Goal: Task Accomplishment & Management: Manage account settings

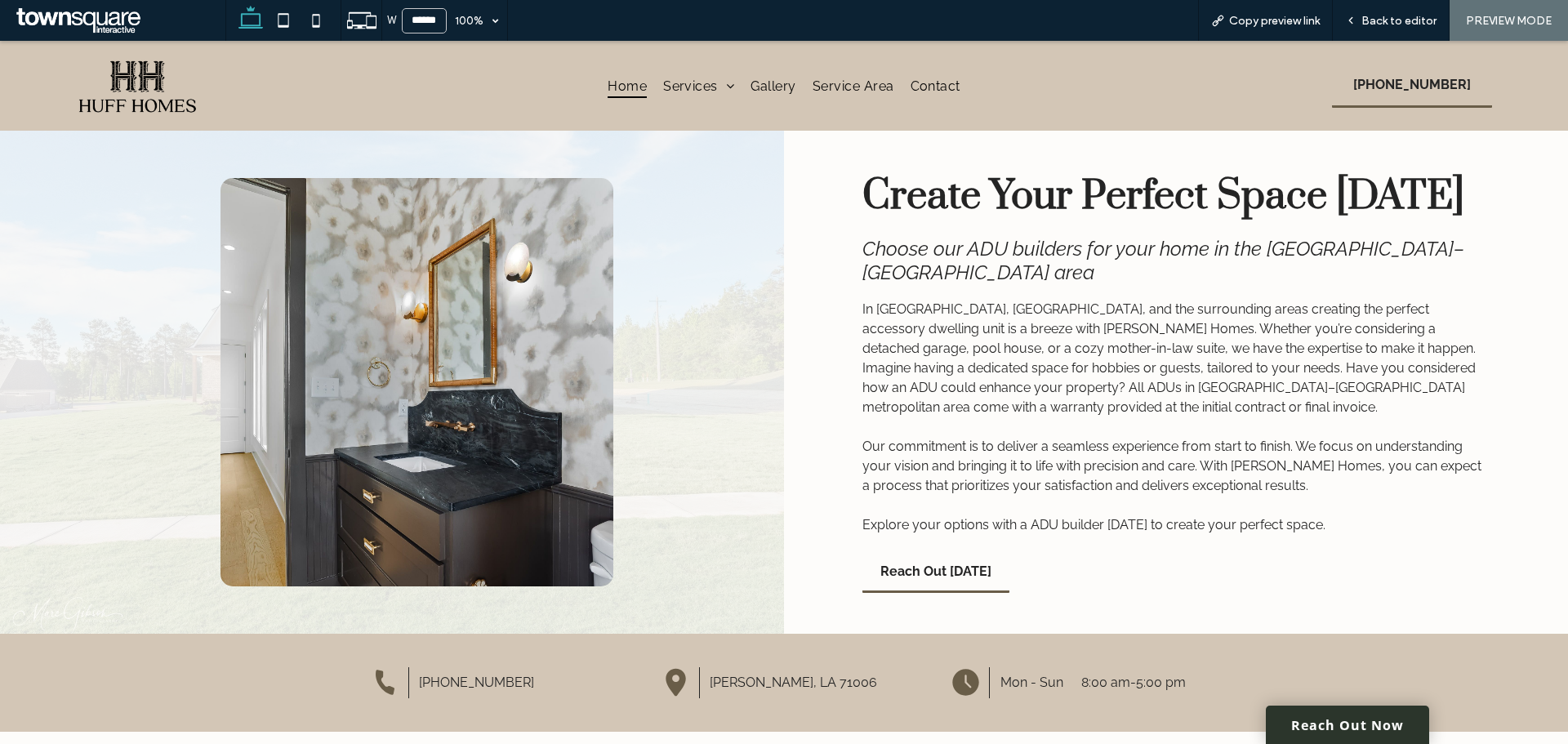
click at [624, 88] on span "Home" at bounding box center [627, 86] width 39 height 24
click at [1253, 21] on span "Back to editor" at bounding box center [1399, 20] width 75 height 14
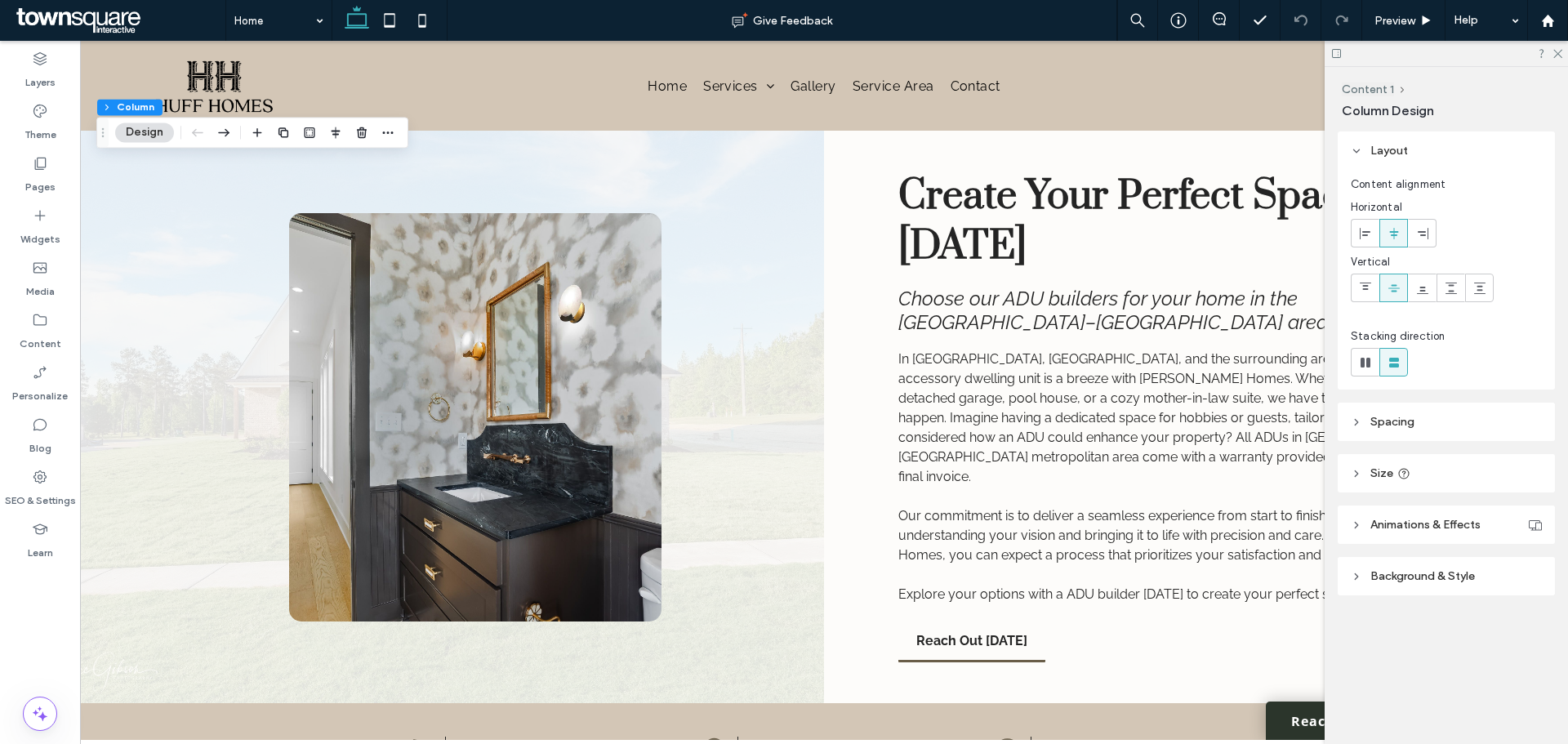
click at [156, 134] on button "Design" at bounding box center [144, 131] width 59 height 19
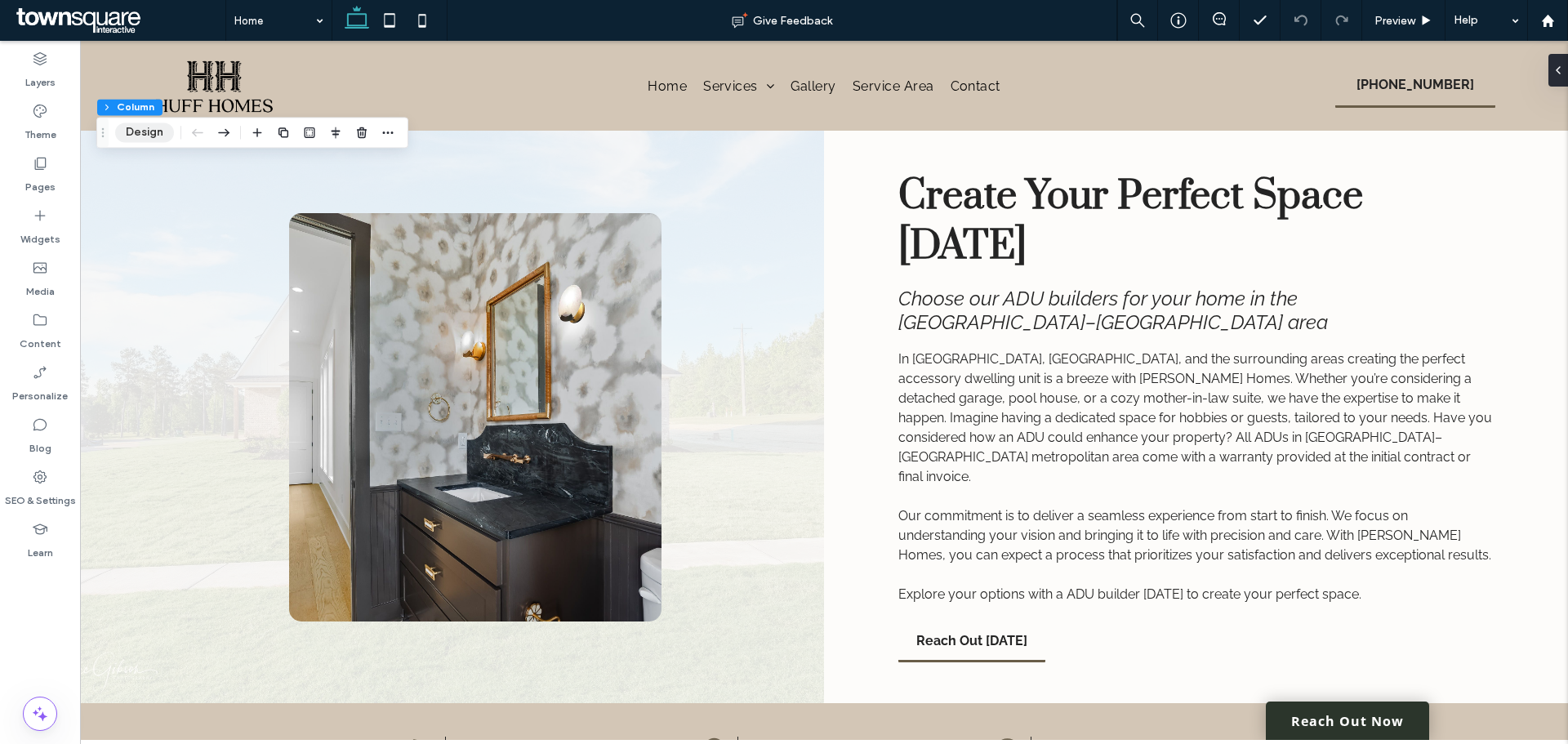
click at [139, 130] on button "Design" at bounding box center [144, 131] width 59 height 19
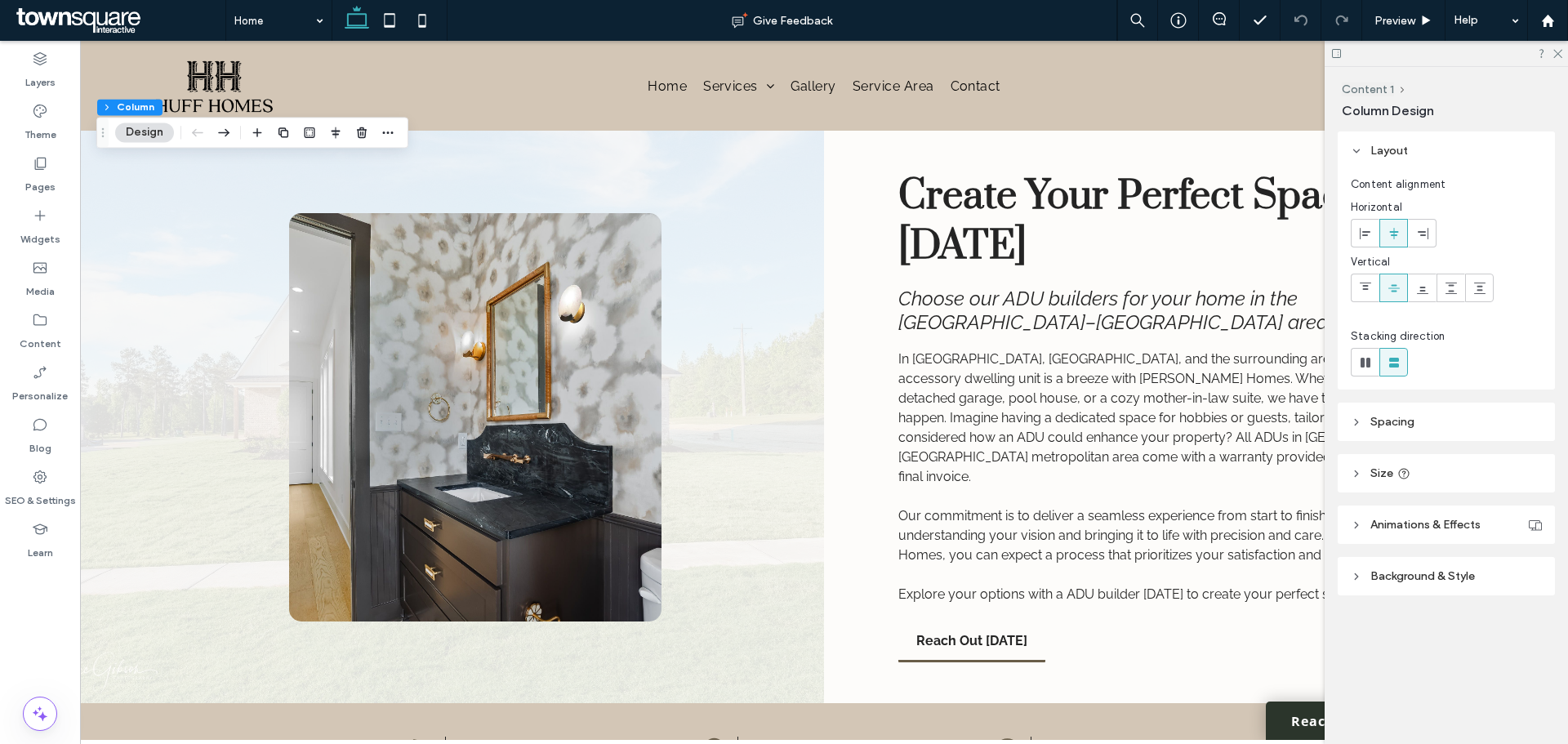
click at [1253, 567] on span "Background & Style" at bounding box center [1423, 576] width 105 height 14
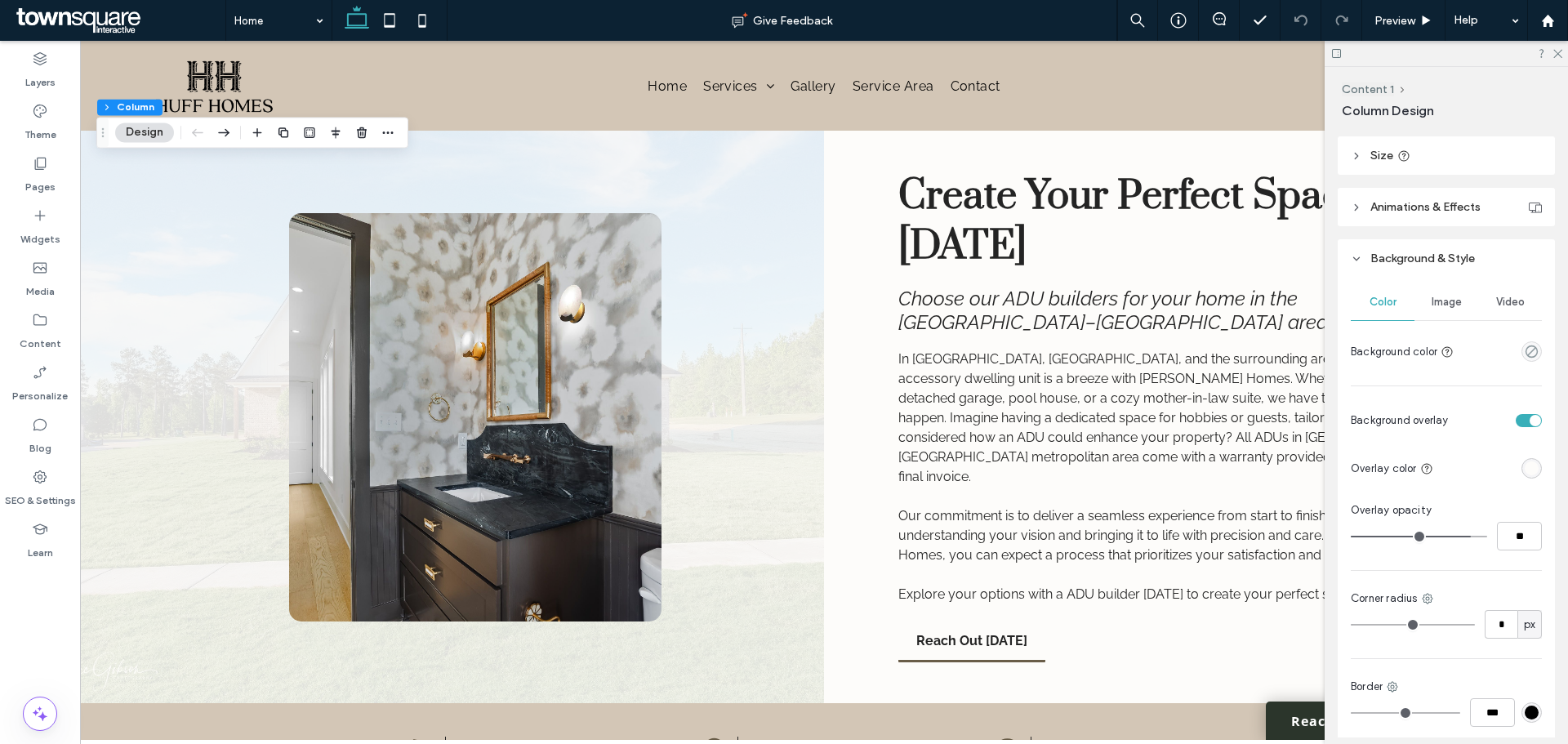
scroll to position [327, 0]
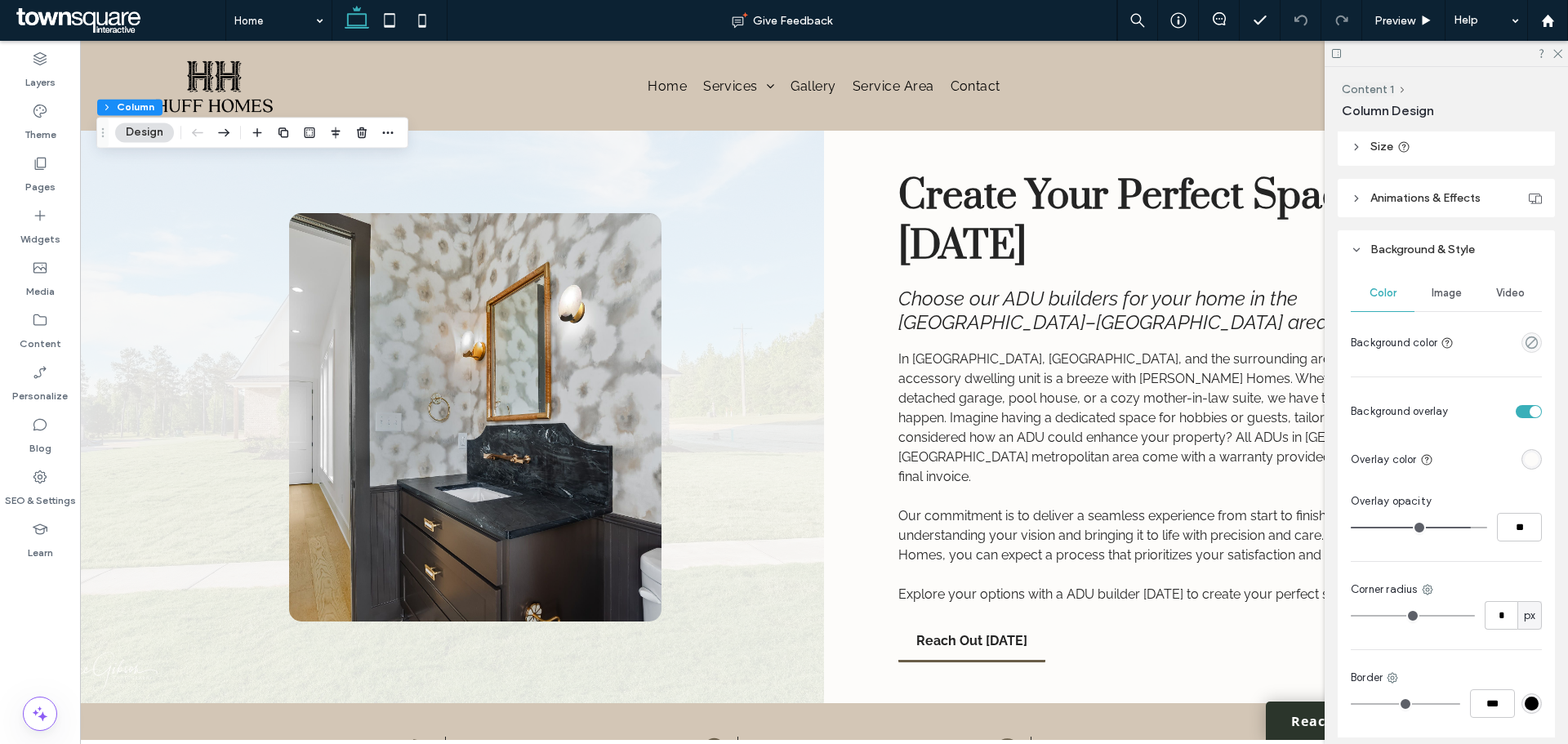
click at [1253, 289] on span "Image" at bounding box center [1446, 293] width 30 height 13
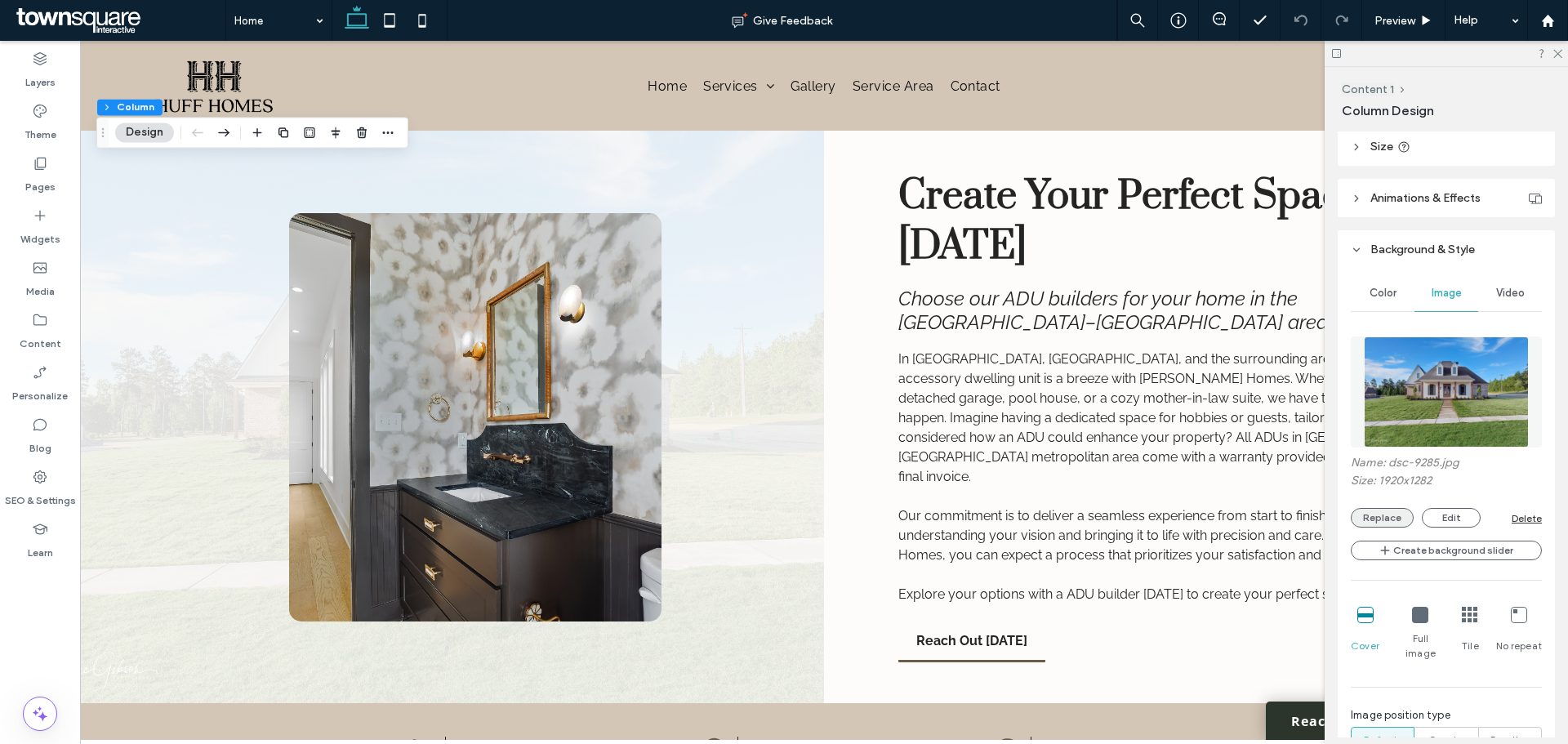
click at [1253, 522] on button "Replace" at bounding box center [1382, 517] width 62 height 19
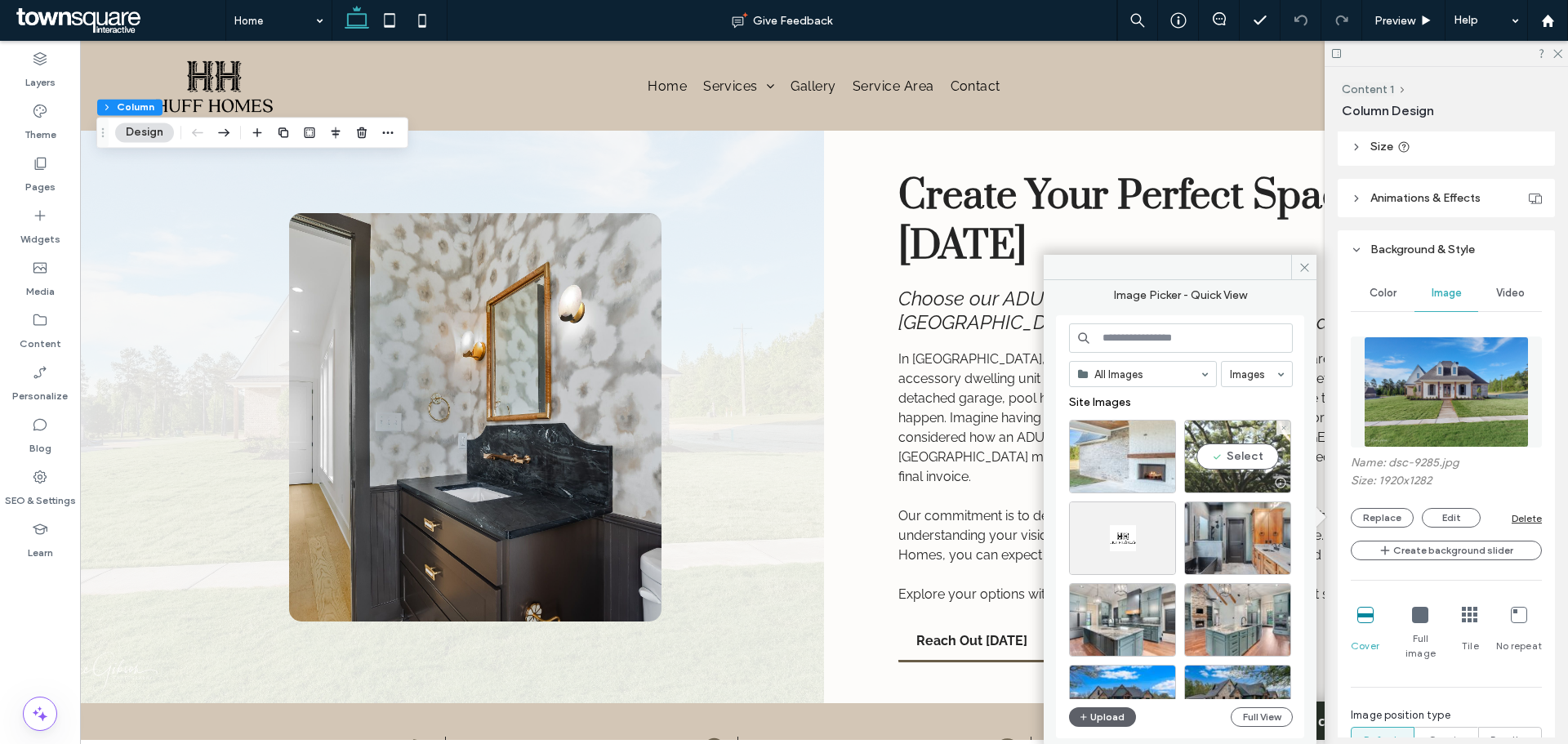
click at [1234, 455] on div "Select" at bounding box center [1238, 457] width 107 height 73
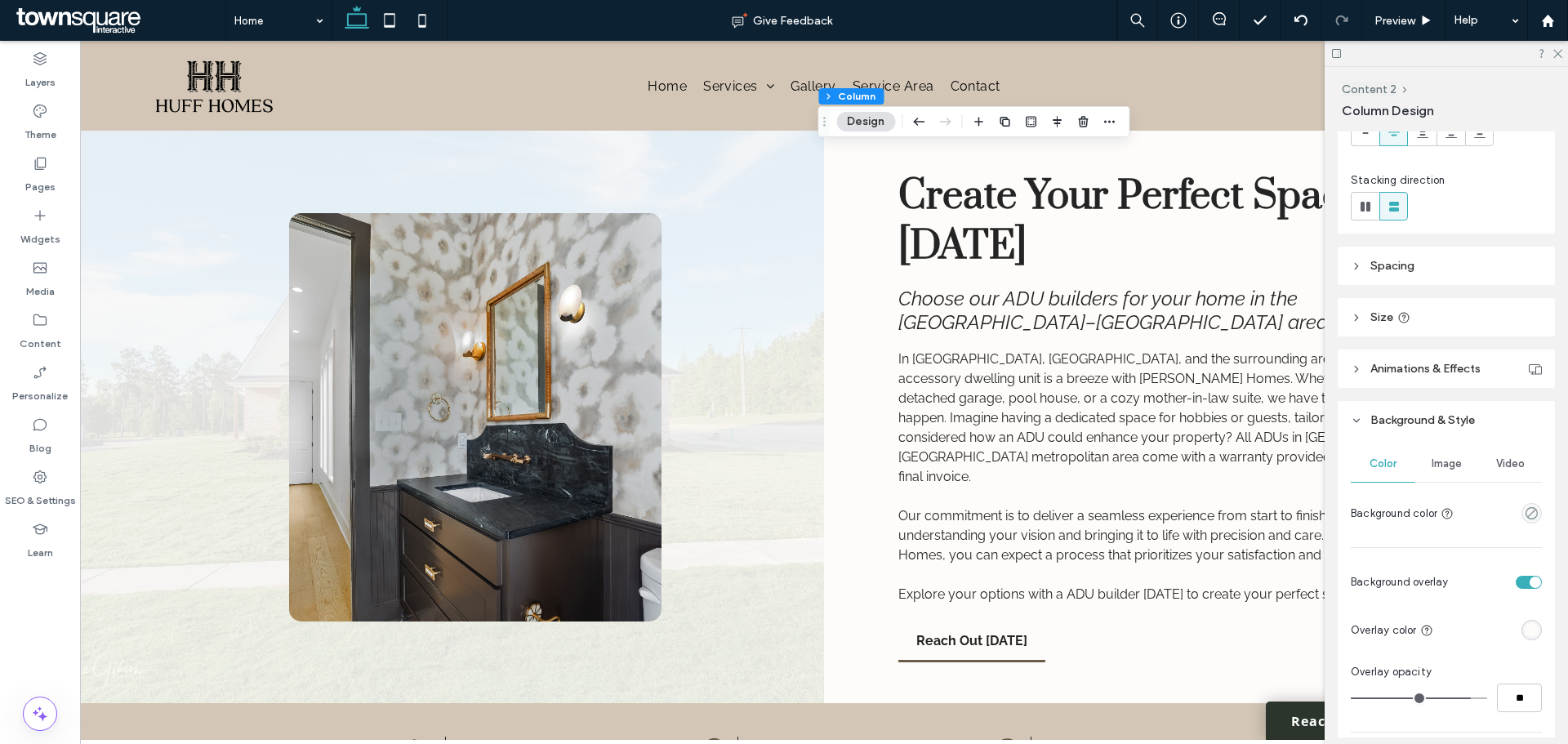
scroll to position [163, 0]
click at [1253, 468] on div "Image" at bounding box center [1446, 457] width 63 height 36
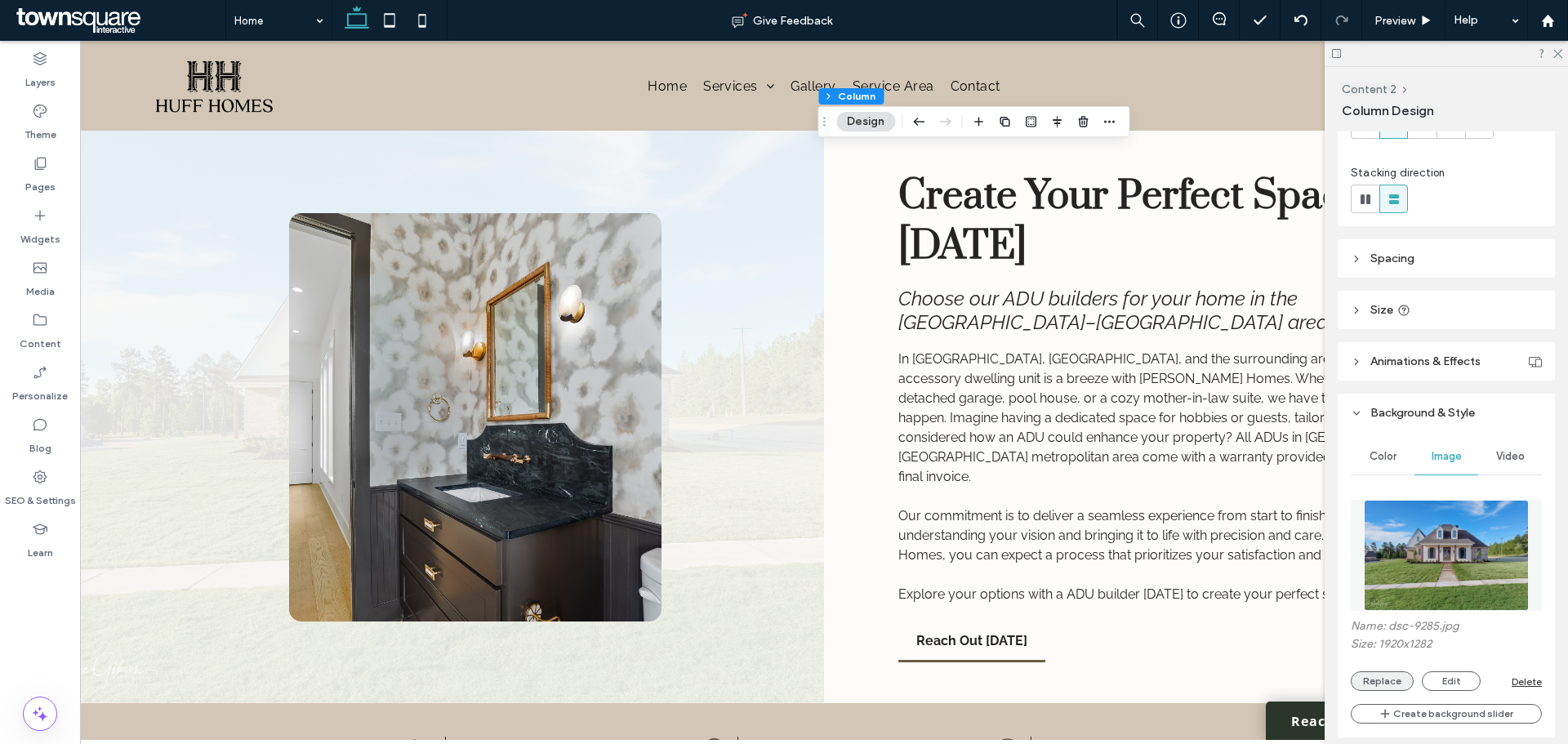
click at [1253, 567] on button "Replace" at bounding box center [1382, 681] width 62 height 19
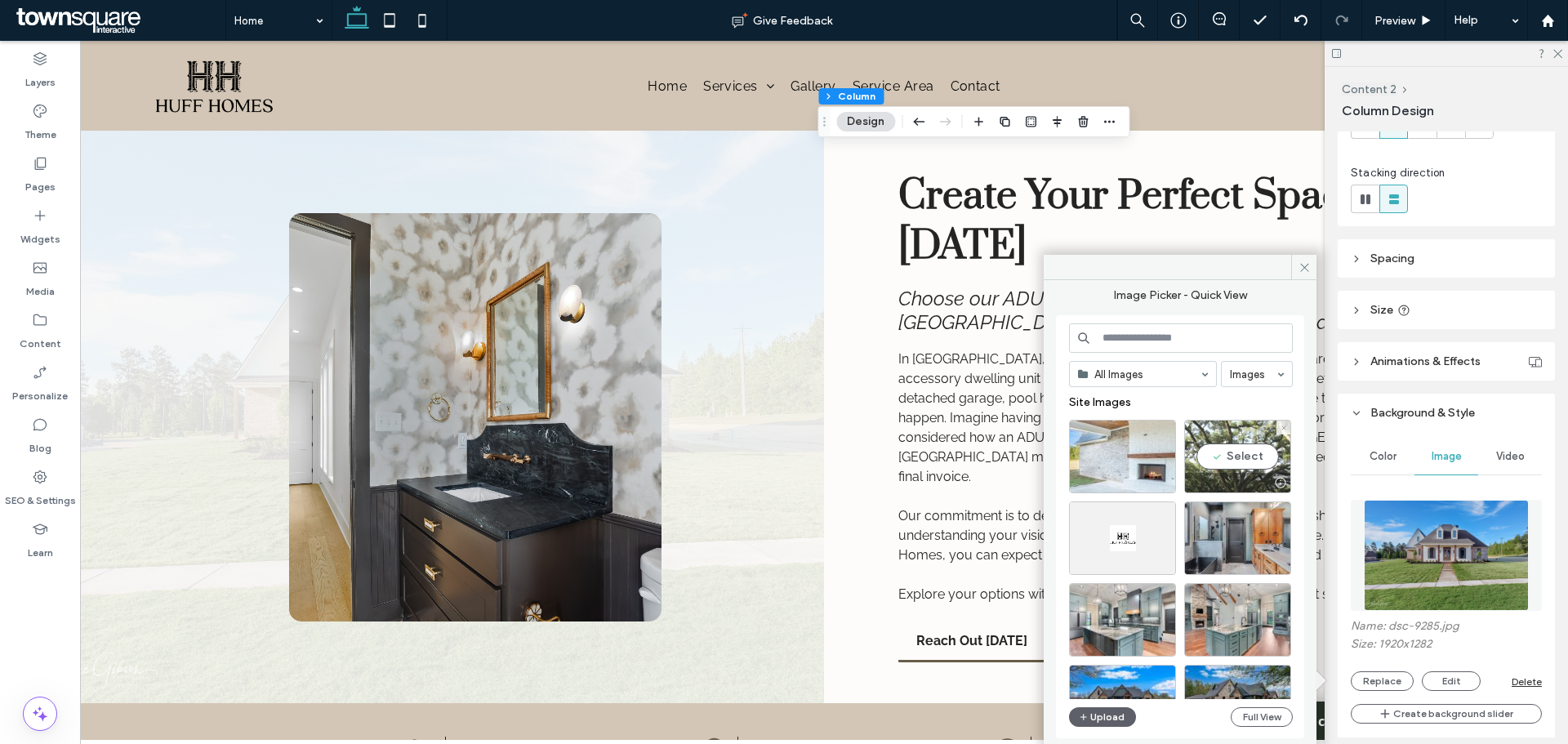
click at [1240, 447] on div "Select" at bounding box center [1238, 457] width 107 height 73
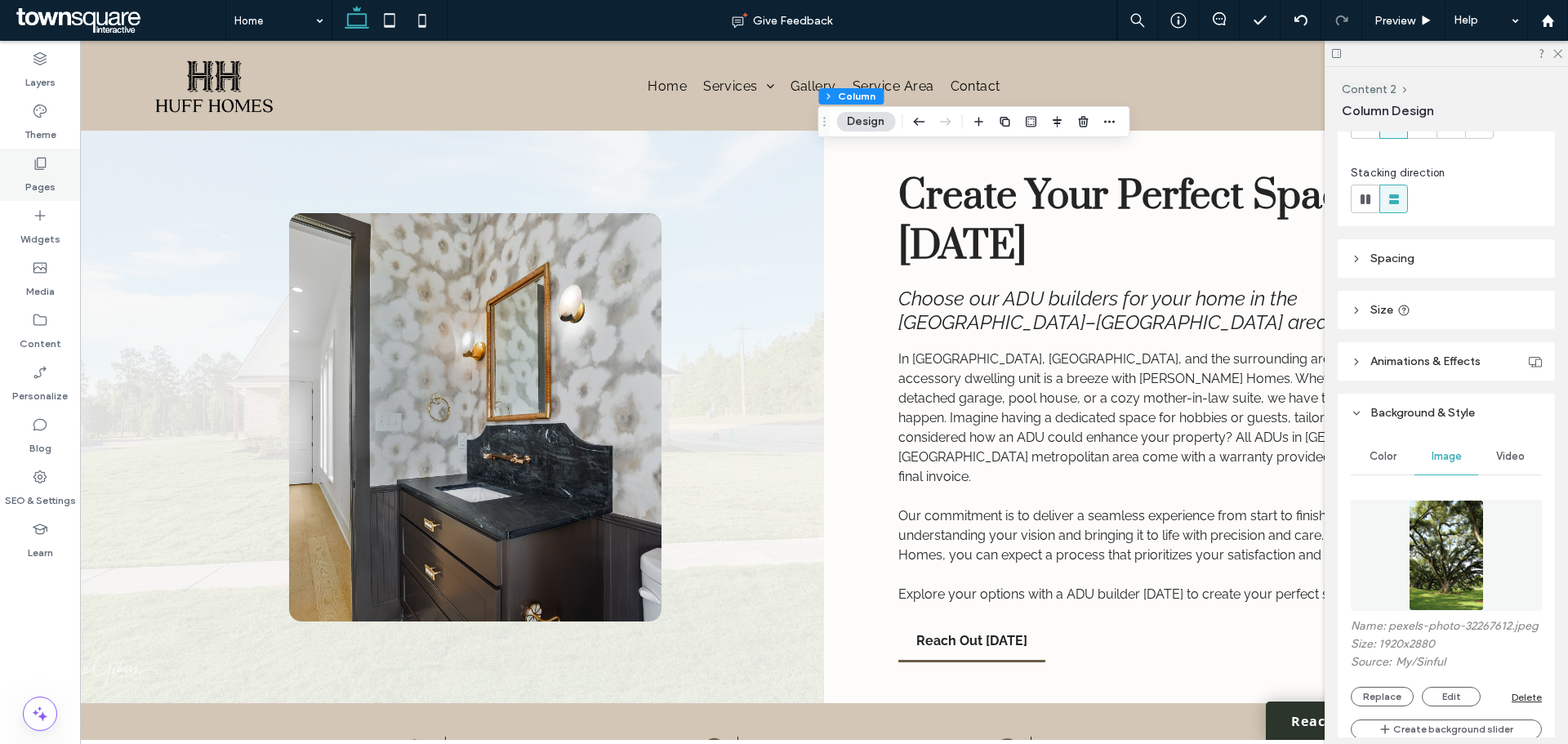
click at [35, 184] on label "Pages" at bounding box center [40, 183] width 30 height 23
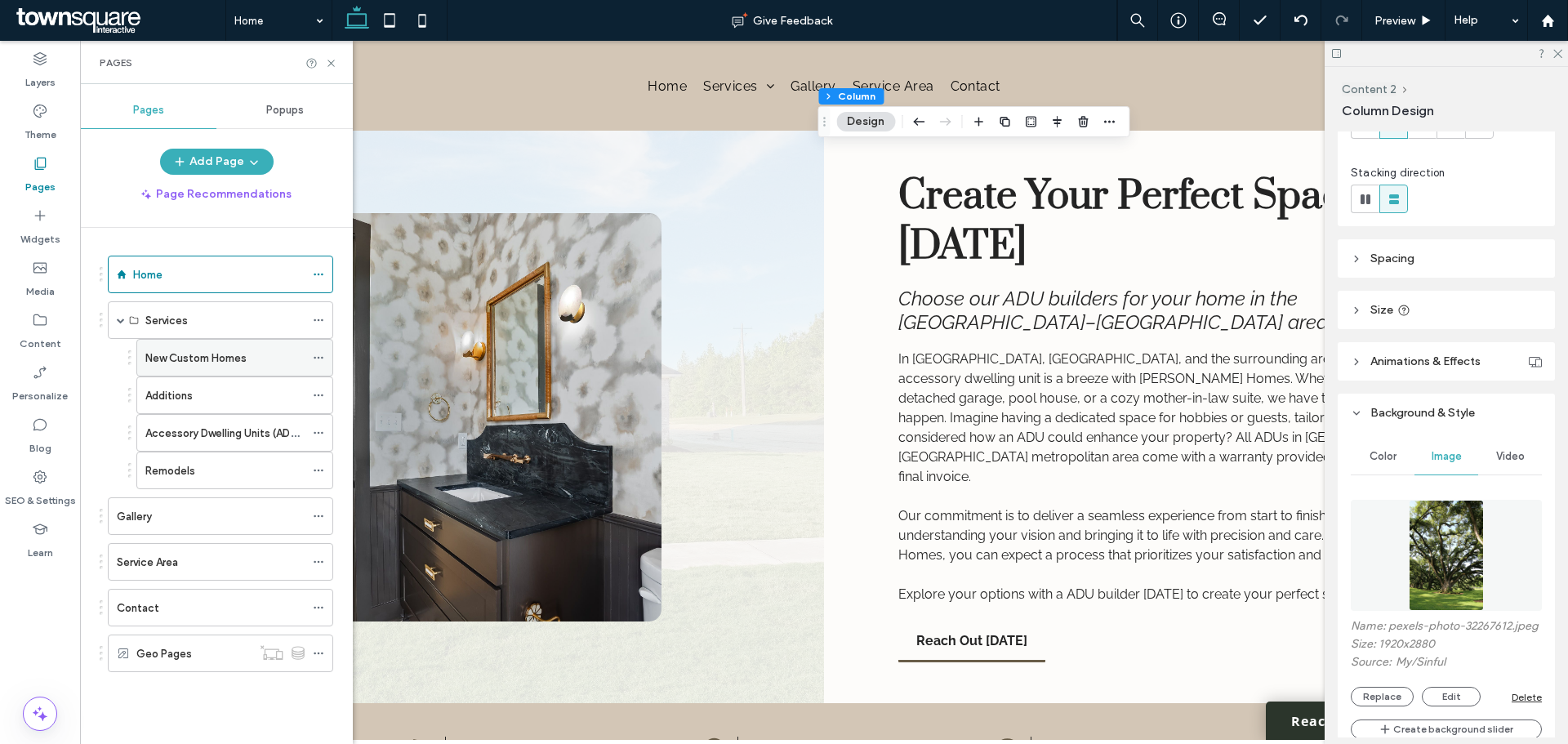
click at [155, 359] on label "New Custom Homes" at bounding box center [196, 357] width 101 height 28
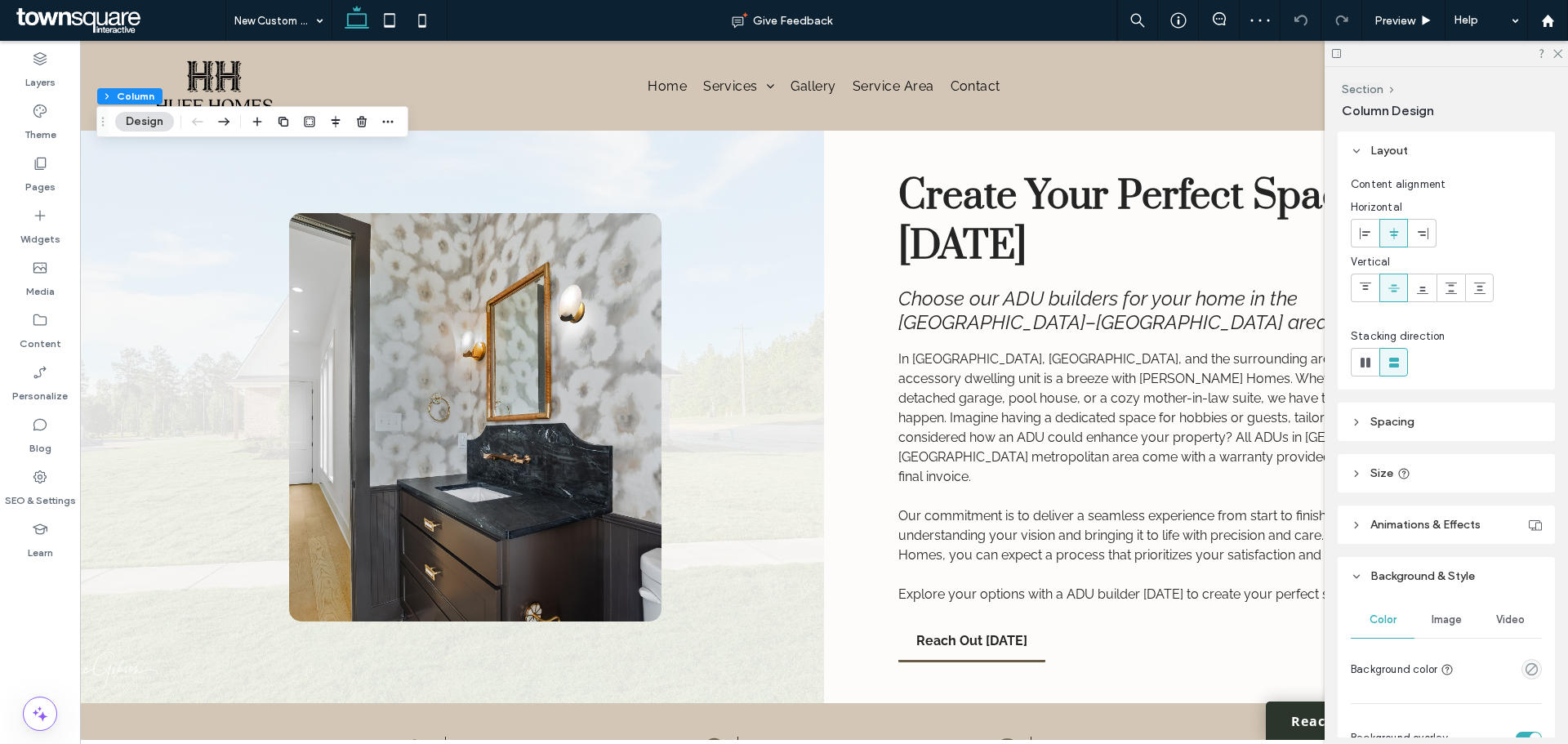
click at [1253, 567] on div "Image" at bounding box center [1446, 620] width 63 height 36
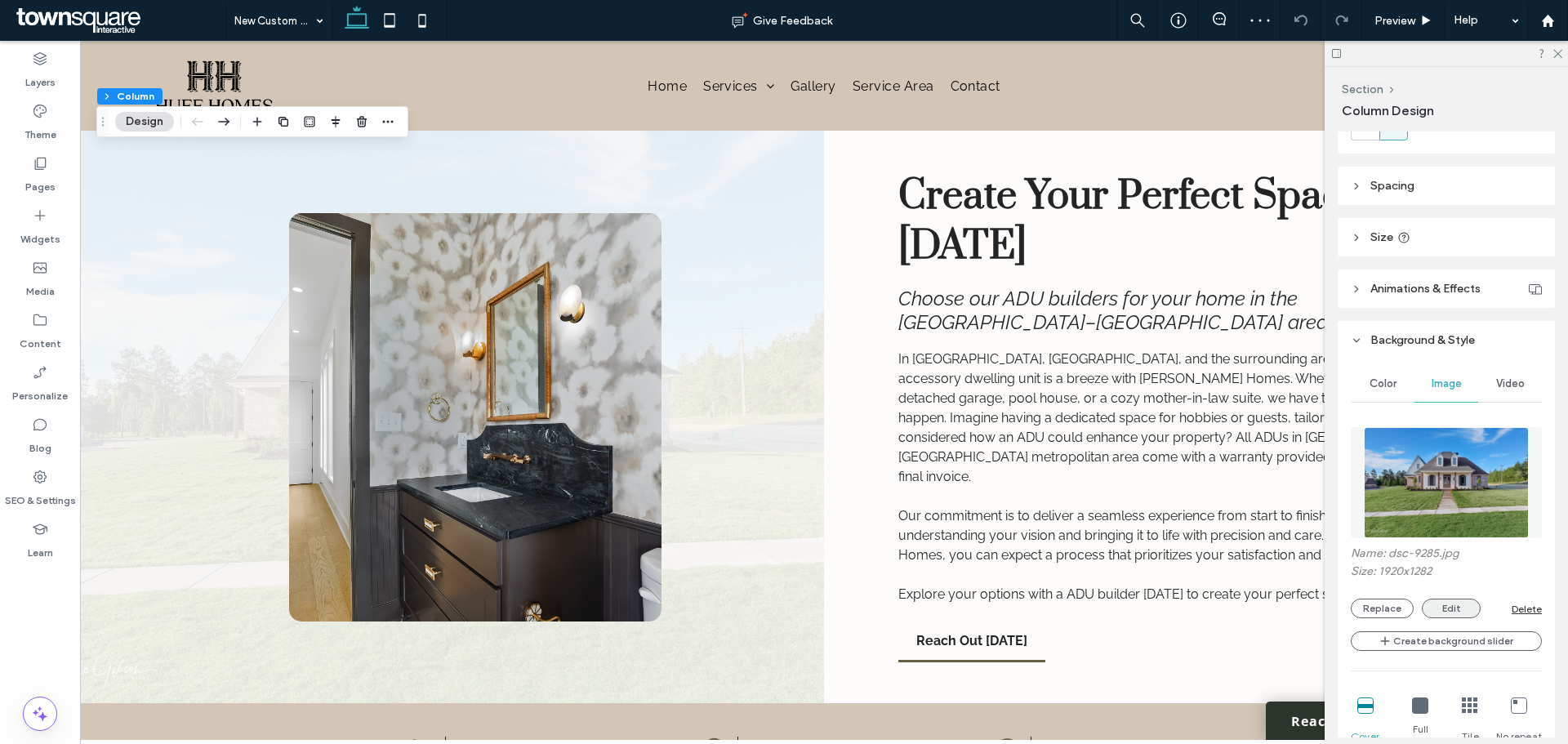
scroll to position [245, 0]
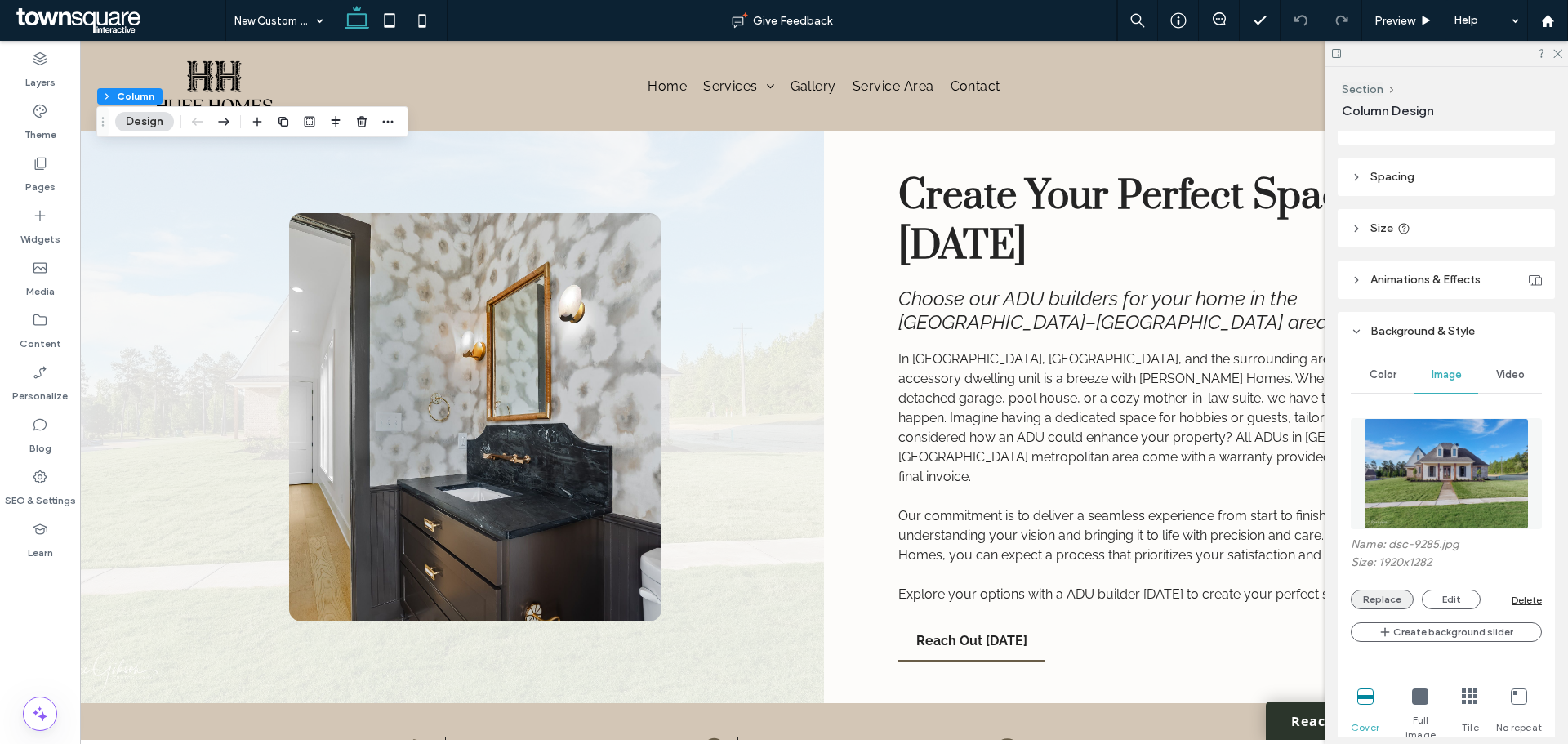
click at [1253, 567] on button "Replace" at bounding box center [1382, 599] width 62 height 19
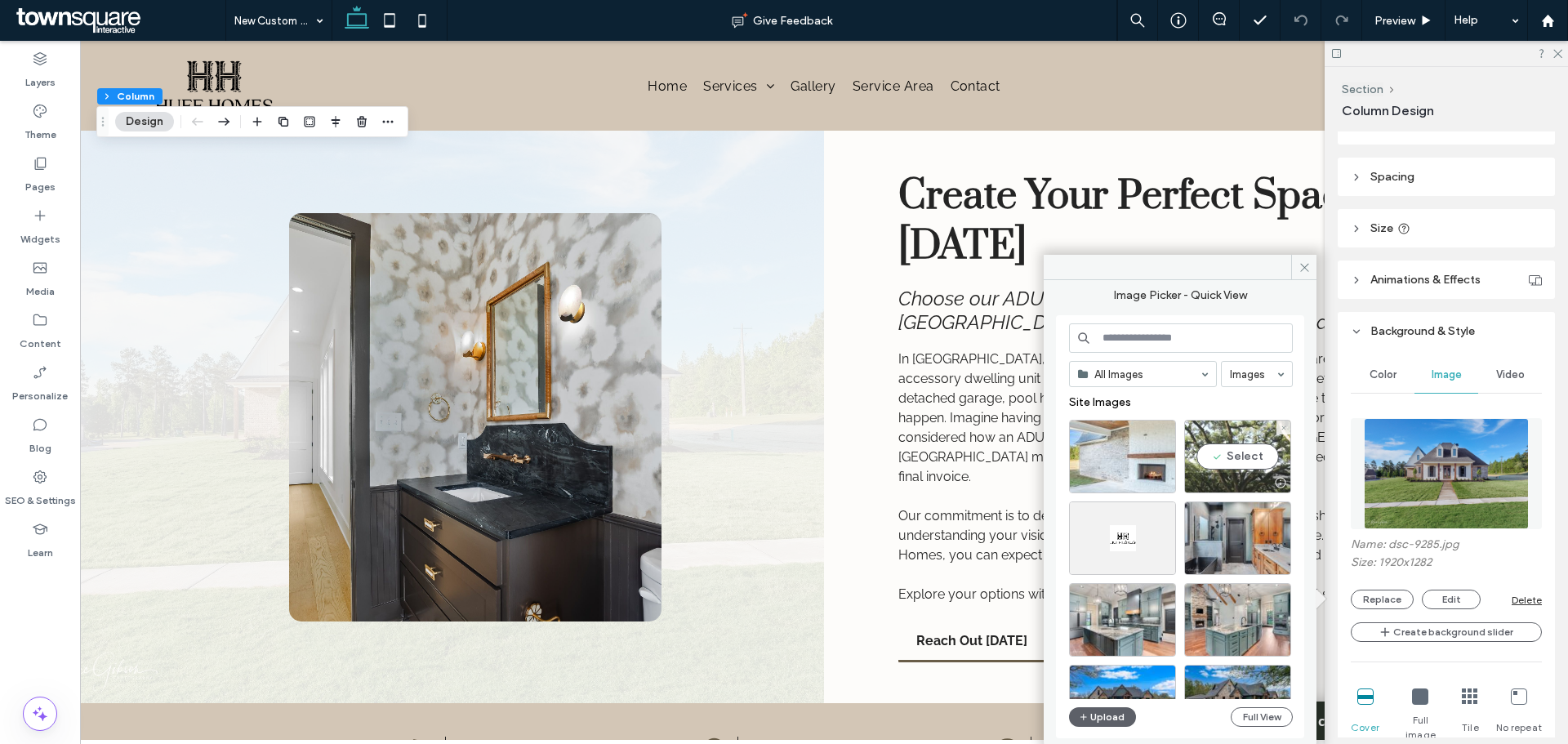
click at [1253, 468] on div "Select" at bounding box center [1238, 457] width 107 height 73
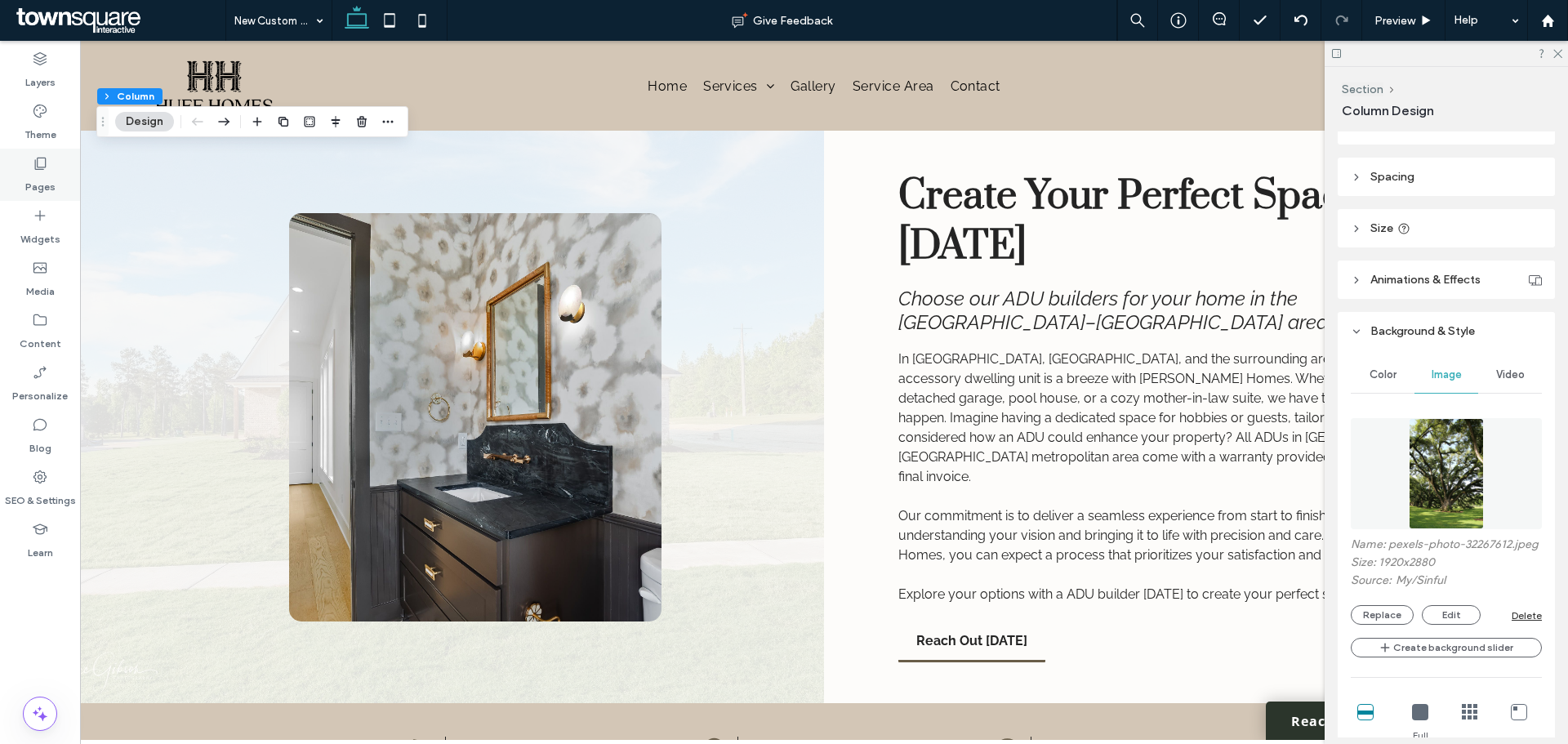
click at [55, 186] on div "Pages" at bounding box center [39, 175] width 80 height 52
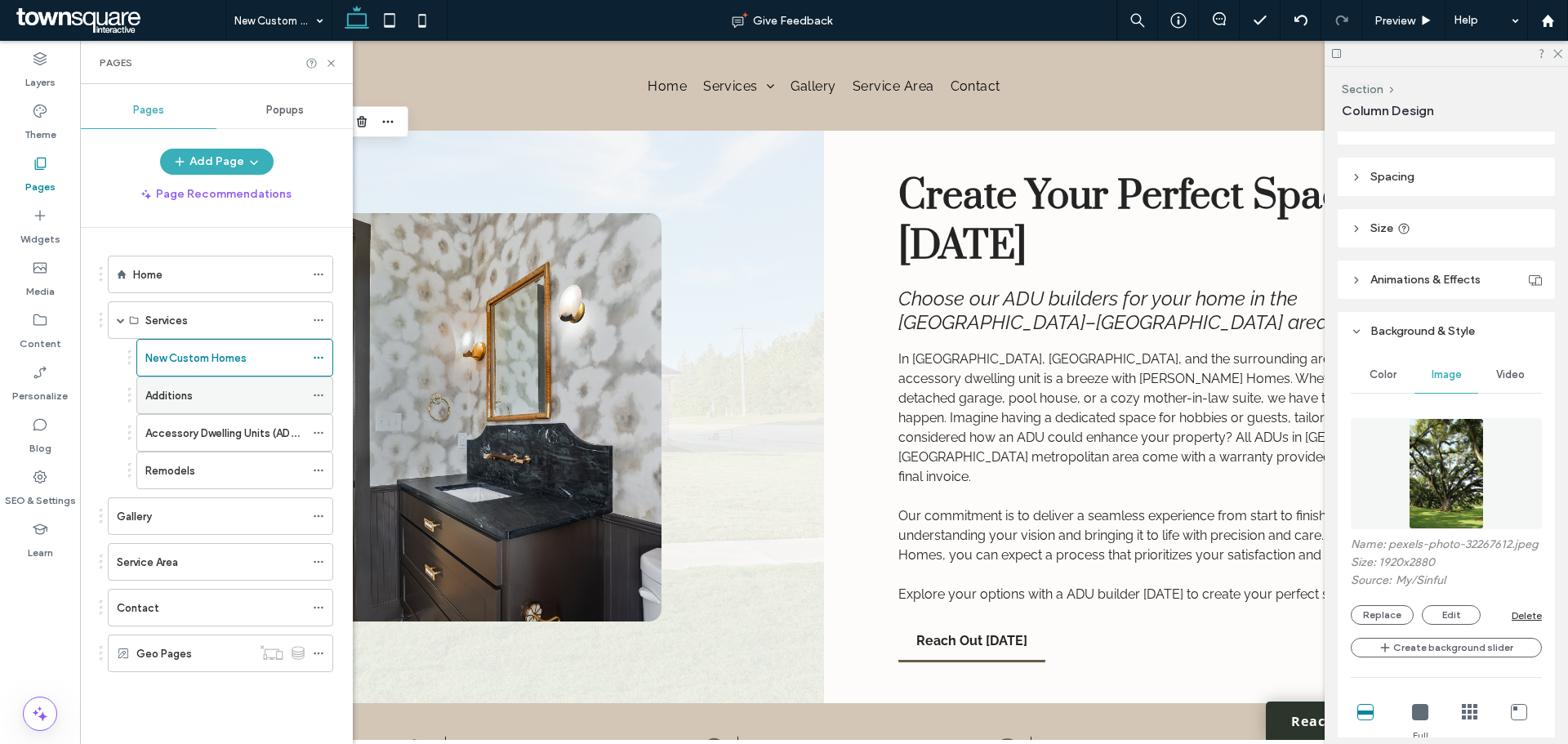
click at [169, 394] on label "Additions" at bounding box center [169, 395] width 48 height 28
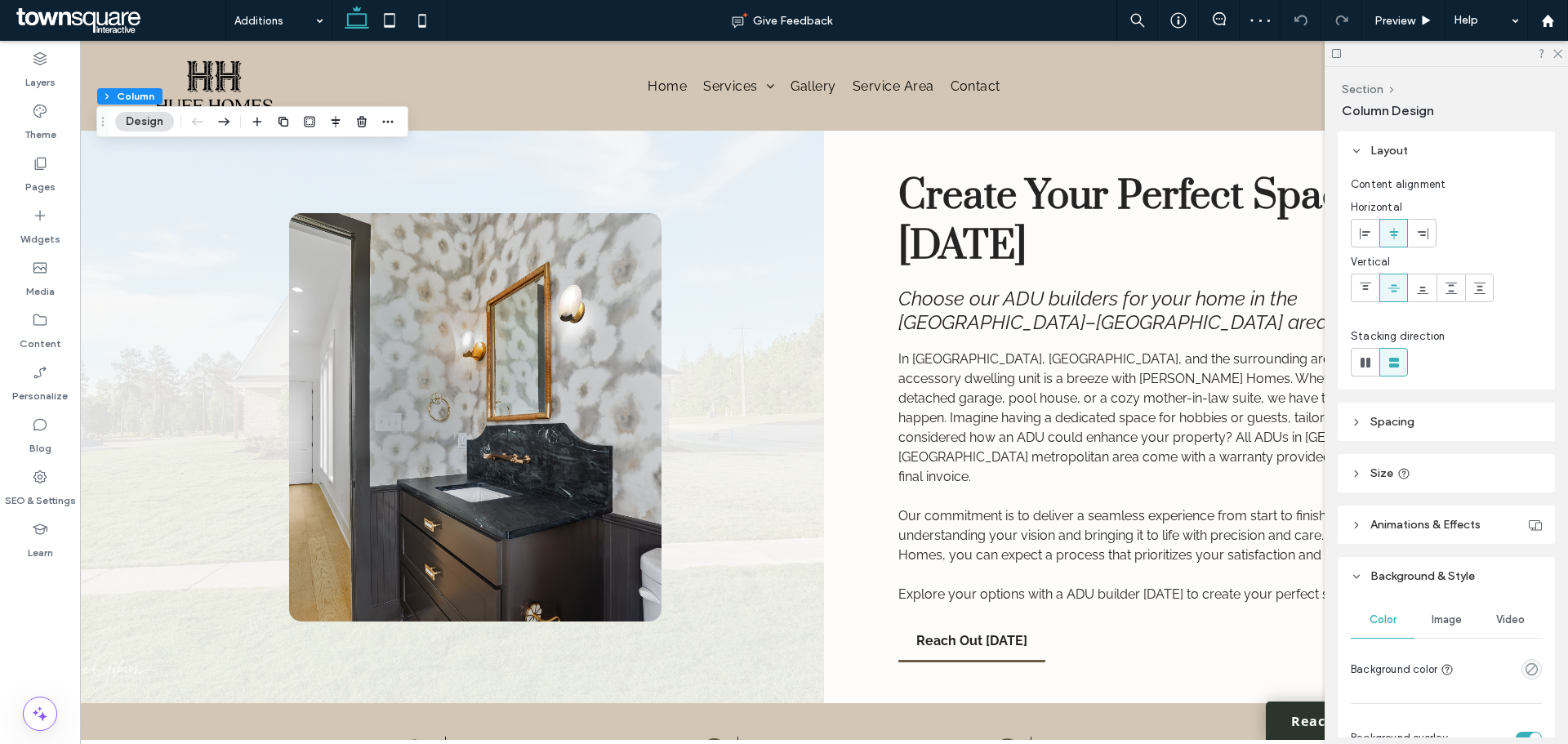
click at [1253, 567] on span "Image" at bounding box center [1446, 620] width 30 height 13
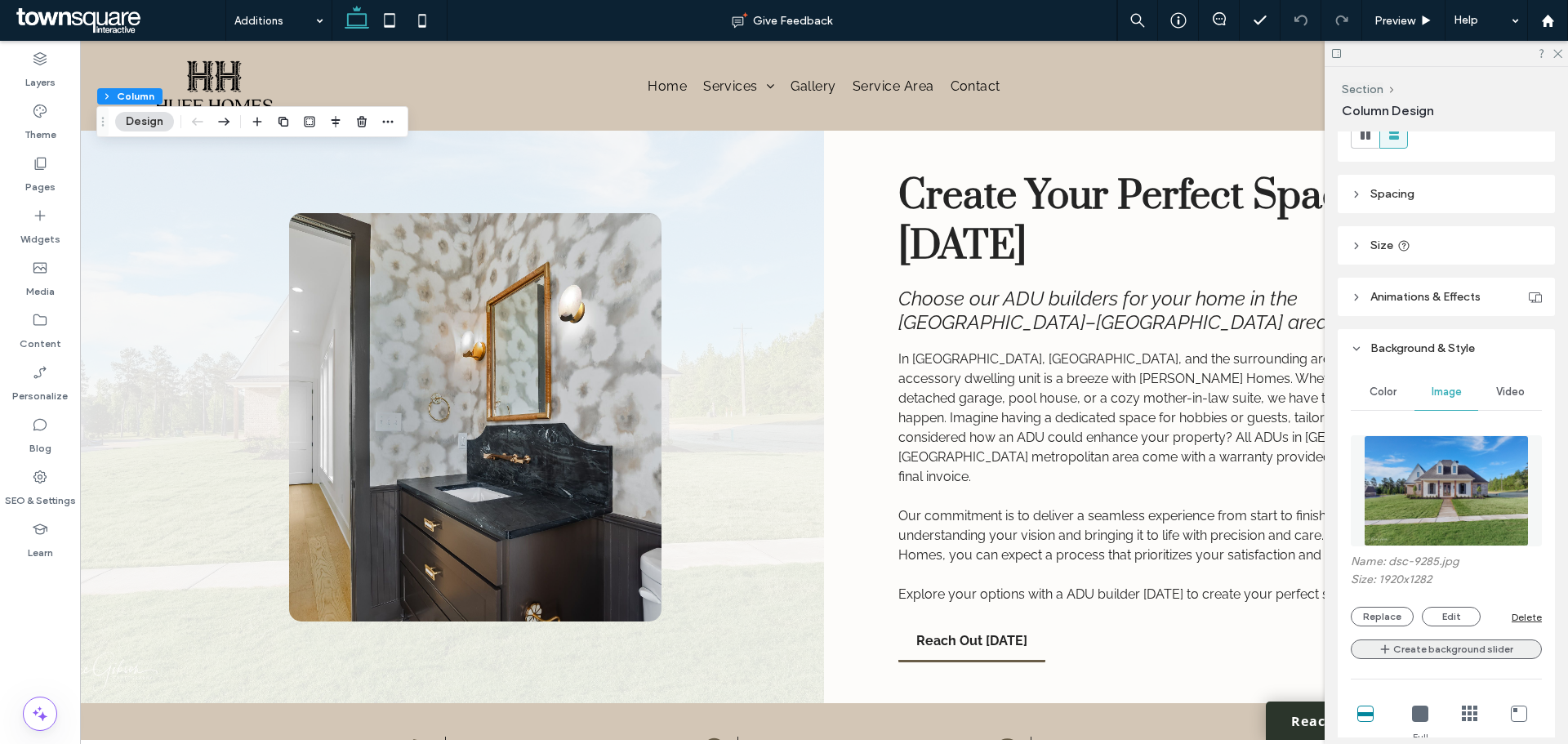
scroll to position [245, 0]
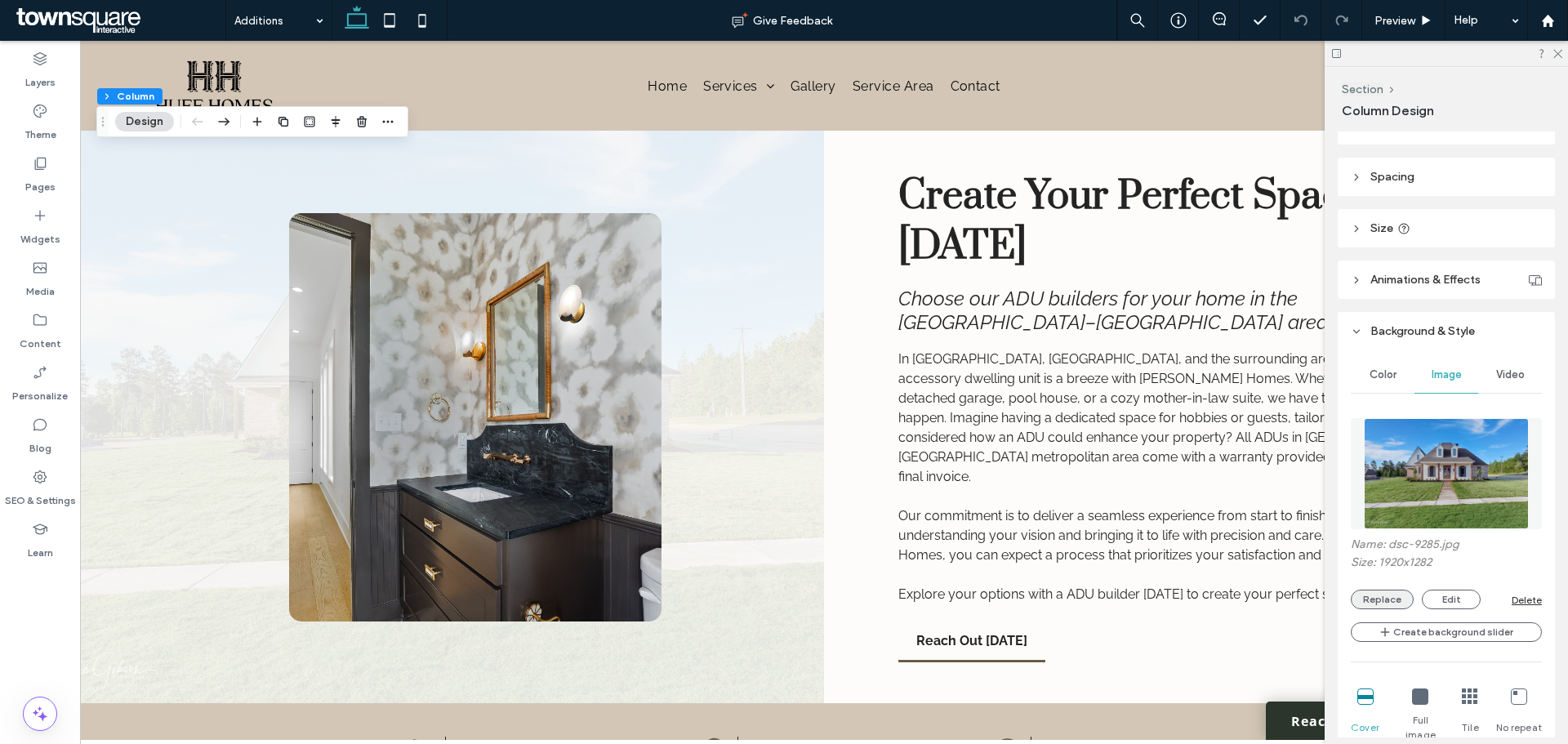
click at [1253, 567] on button "Replace" at bounding box center [1382, 599] width 62 height 19
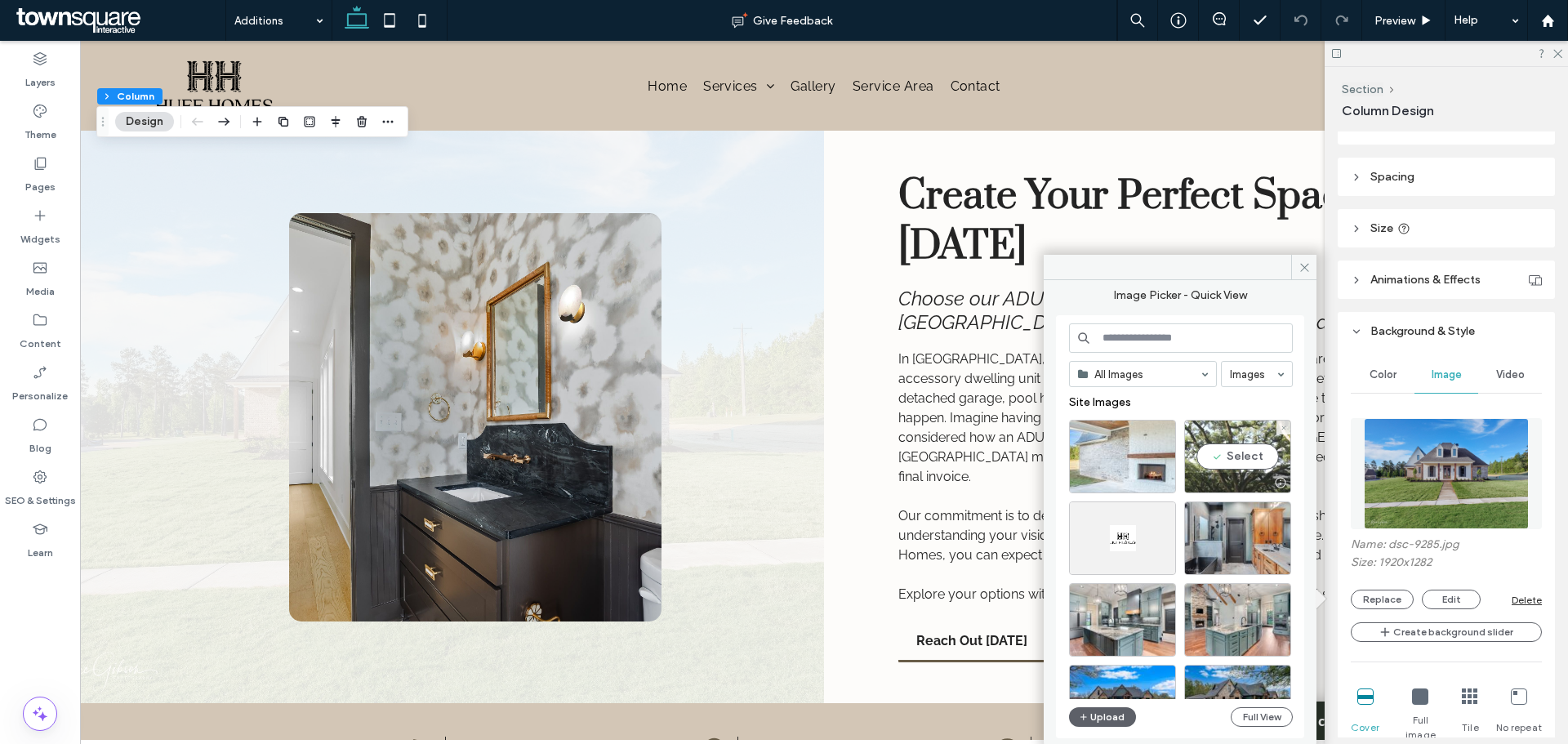
click at [1230, 434] on div "Select" at bounding box center [1238, 457] width 107 height 73
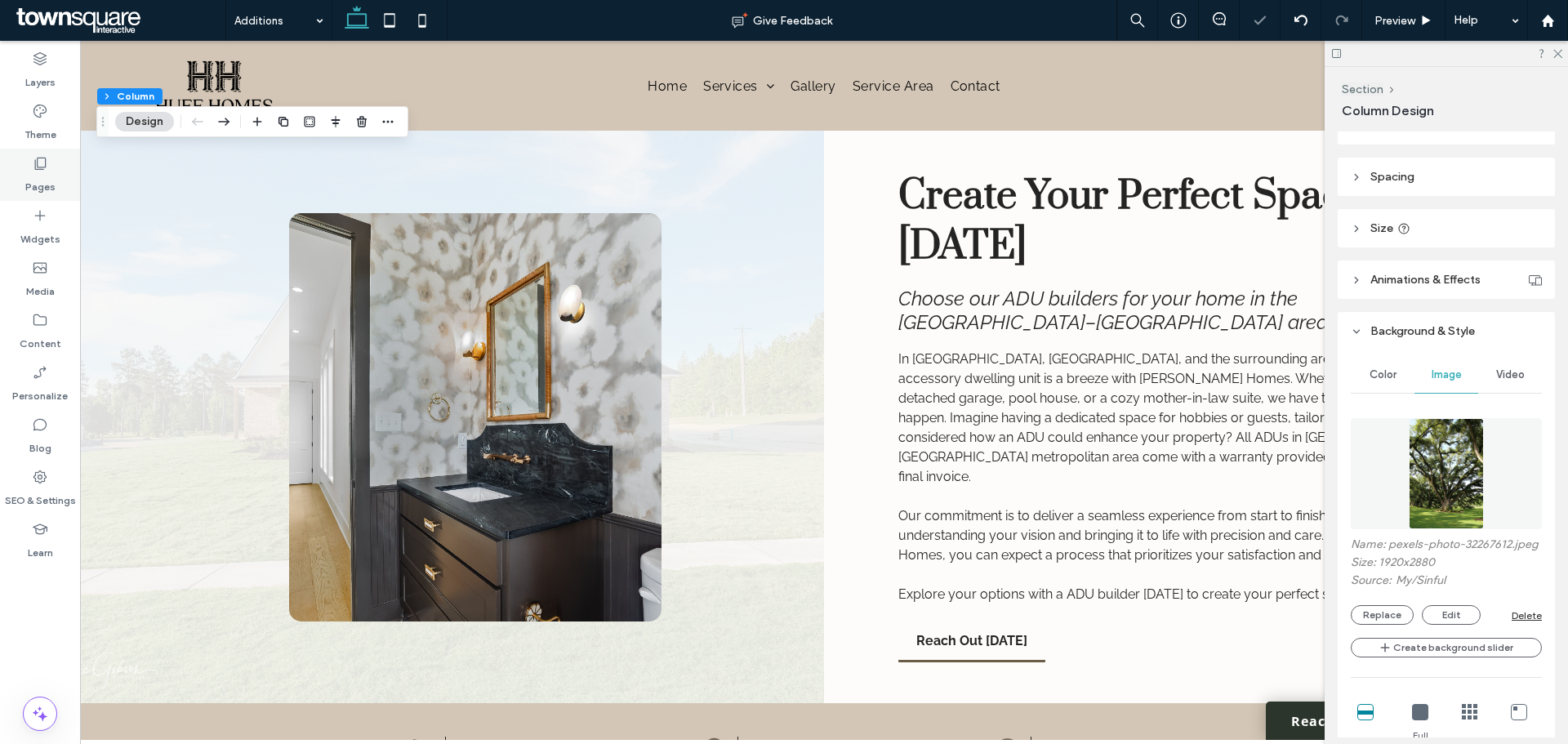
click at [34, 178] on label "Pages" at bounding box center [40, 183] width 30 height 23
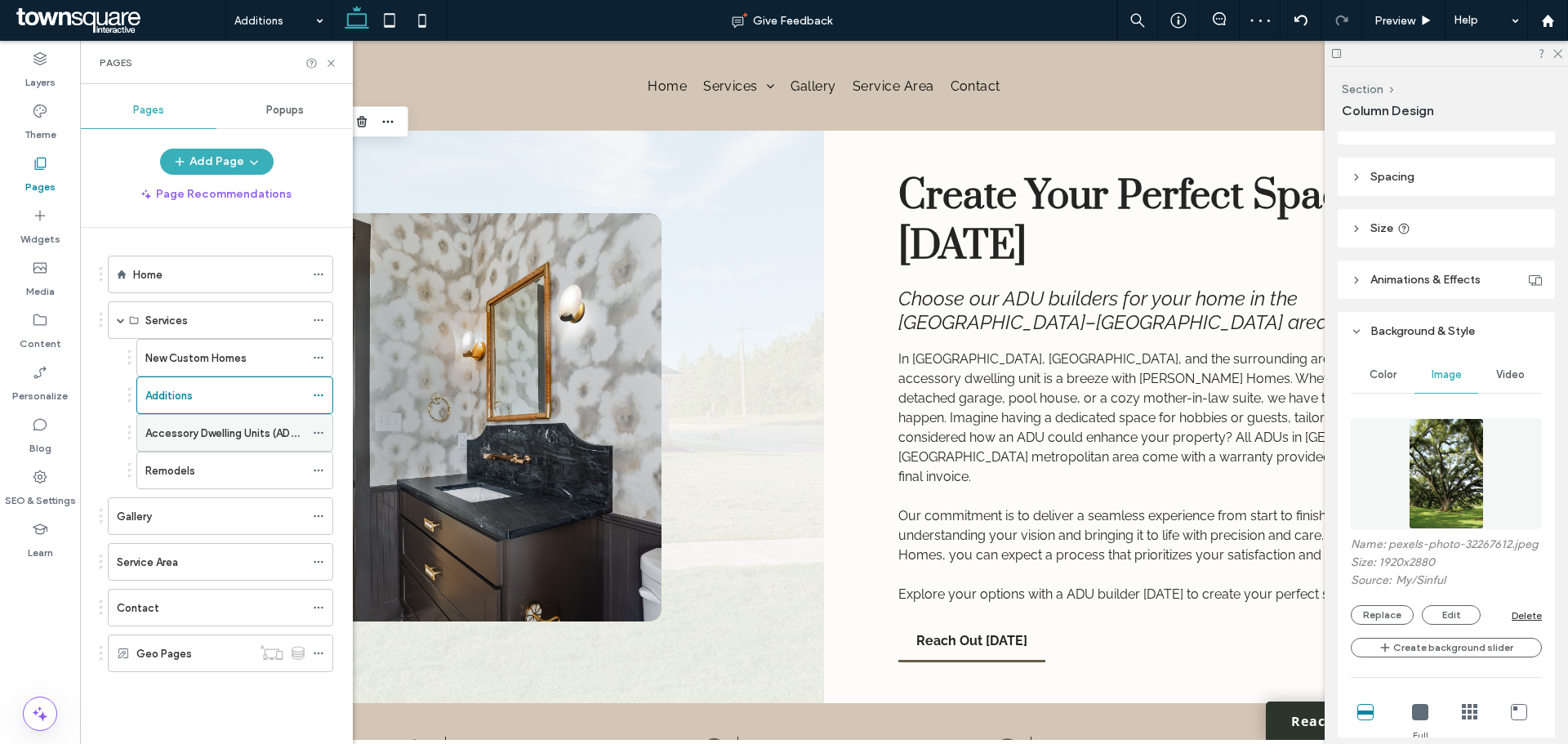
click at [182, 438] on label "Accessory Dwelling Units (ADUs)" at bounding box center [226, 433] width 162 height 28
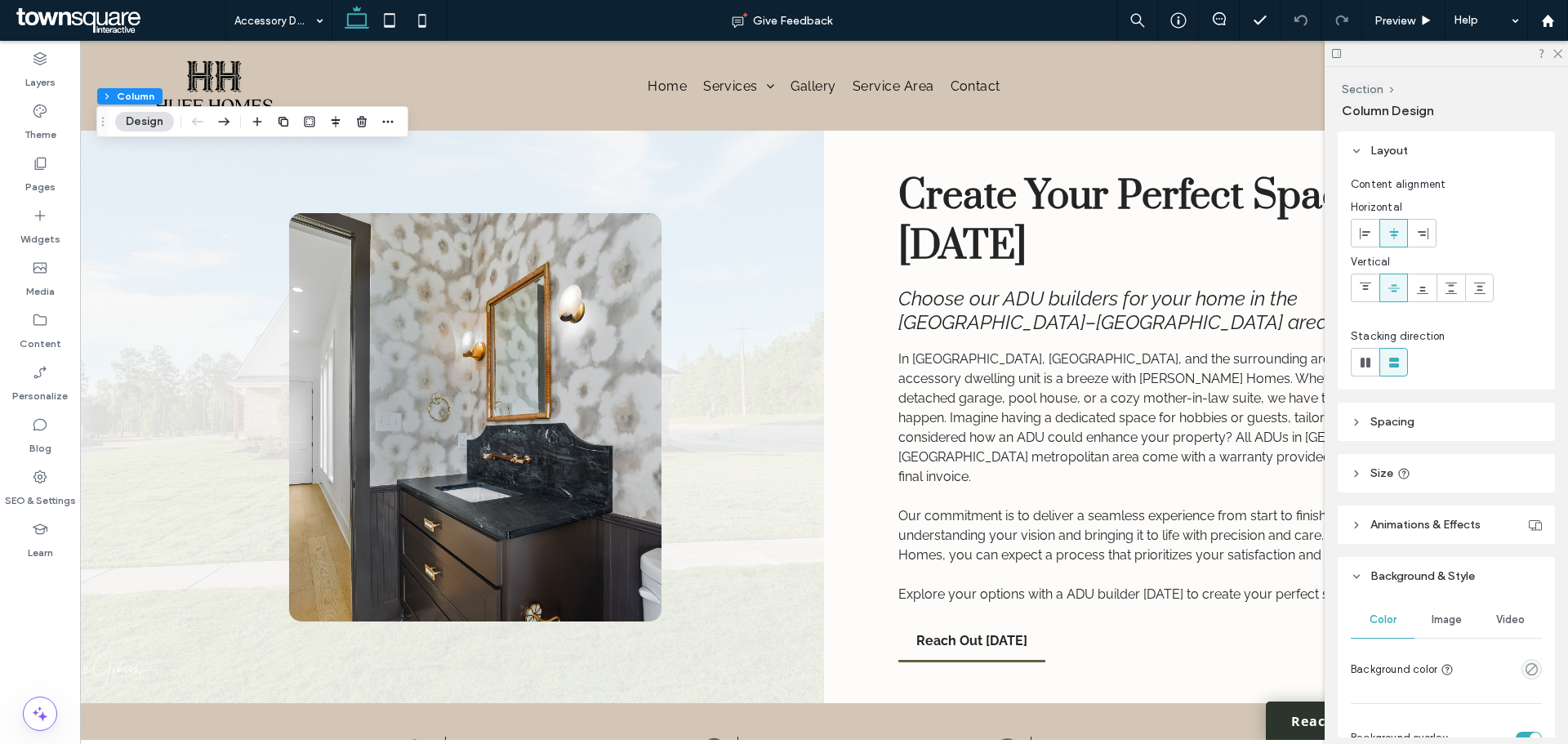
click at [1253, 567] on div "Image" at bounding box center [1446, 620] width 63 height 36
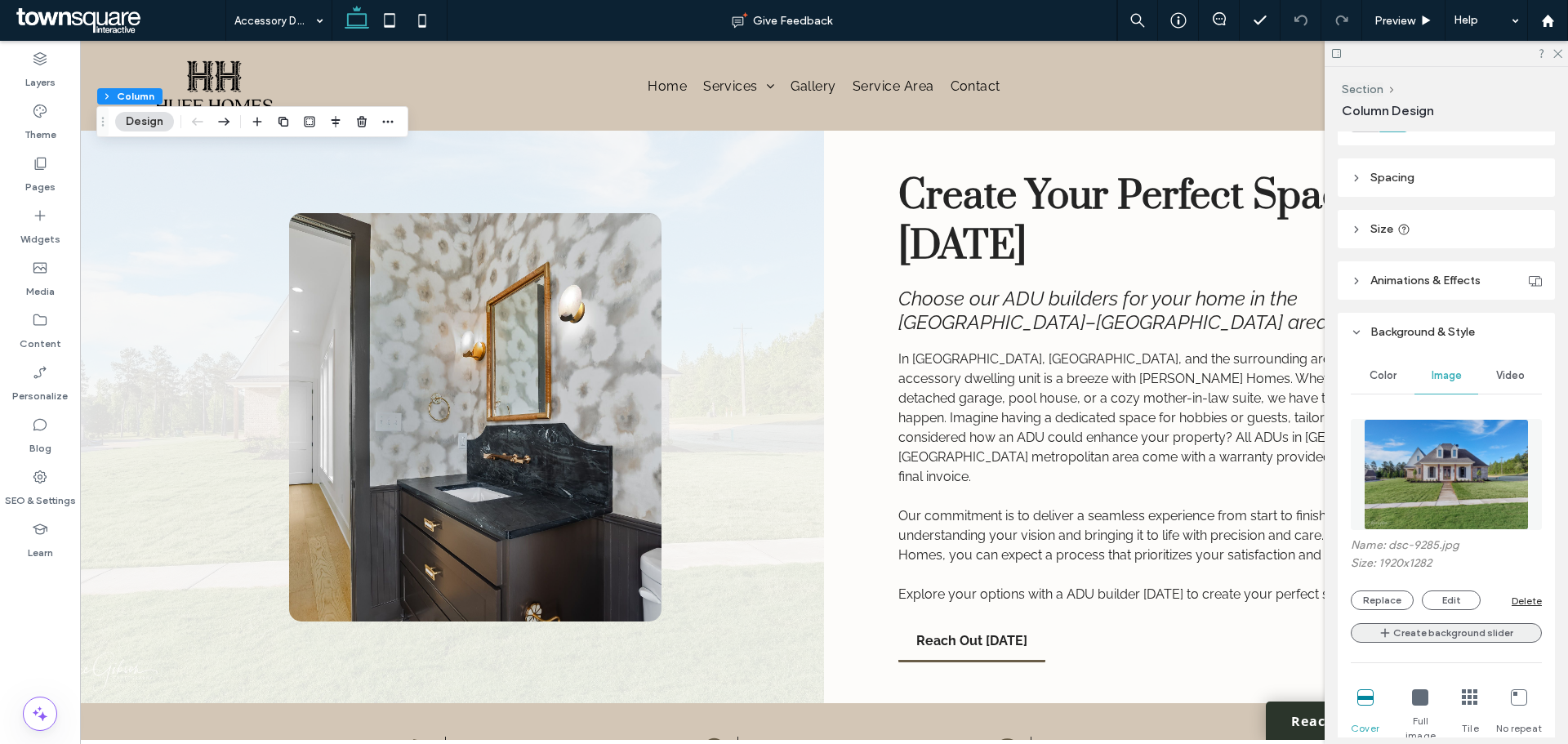
scroll to position [245, 0]
click at [1253, 567] on button "Replace" at bounding box center [1382, 599] width 62 height 19
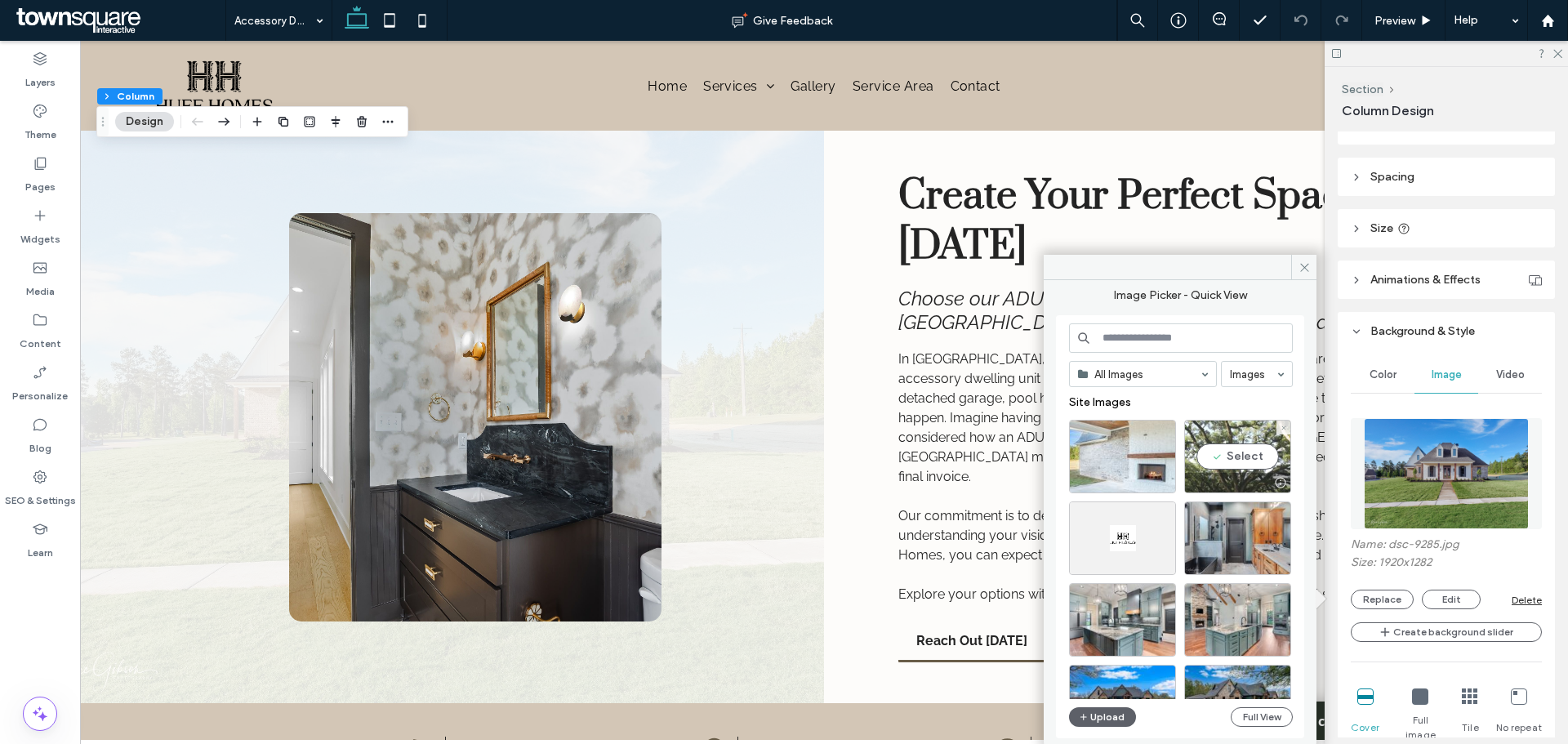
click at [1237, 455] on div "Select" at bounding box center [1238, 457] width 107 height 73
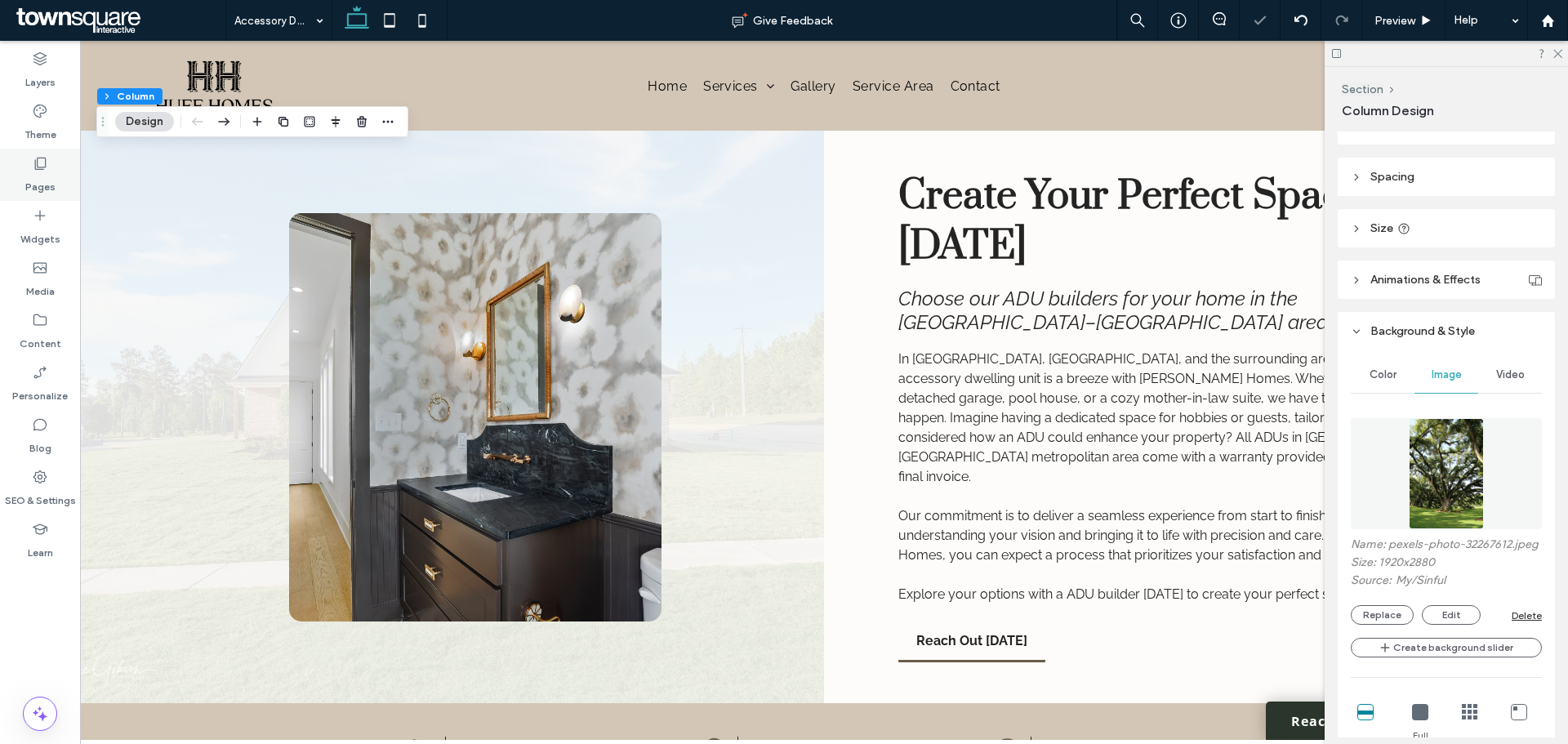
click at [48, 174] on label "Pages" at bounding box center [40, 183] width 30 height 23
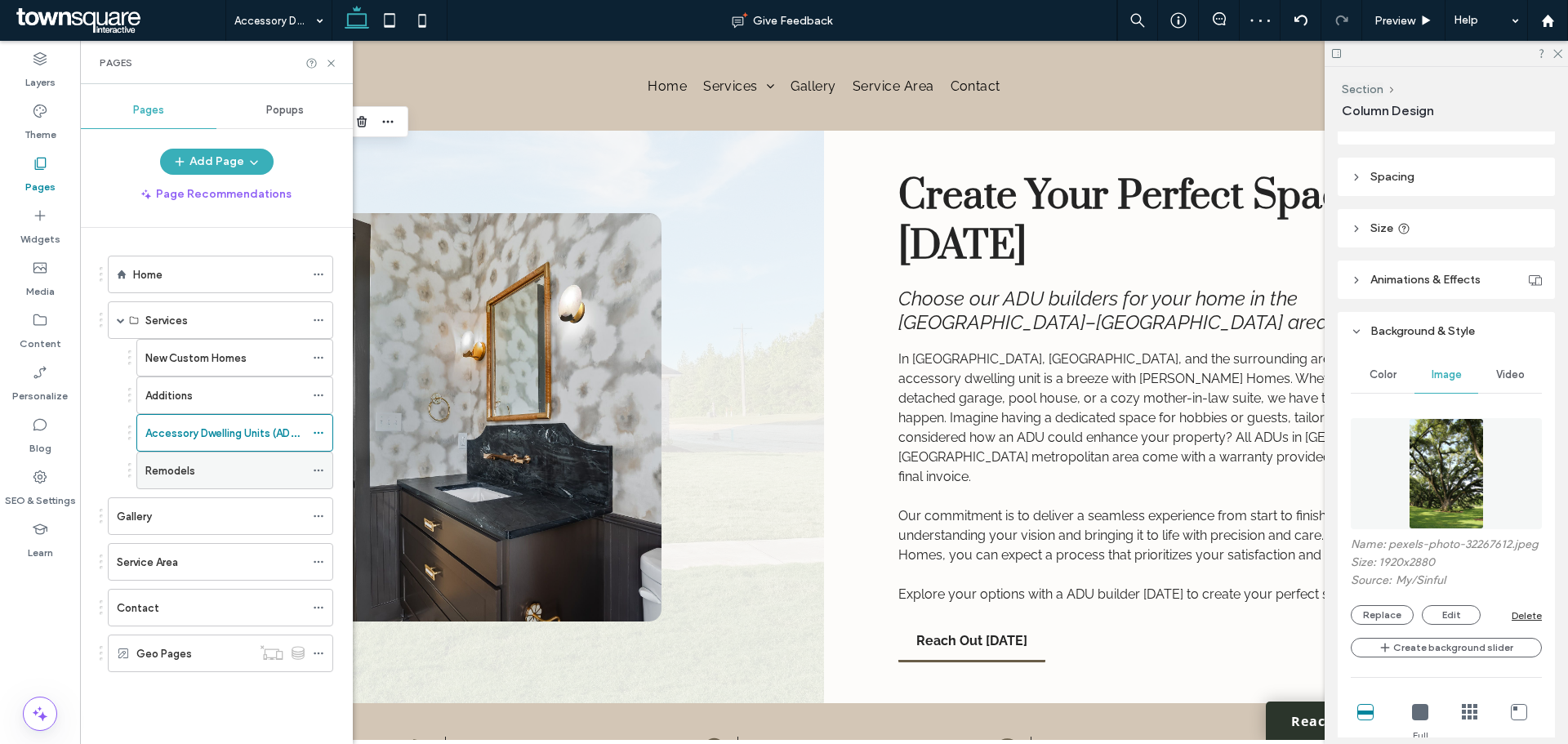
click at [166, 479] on div "Remodels" at bounding box center [224, 470] width 159 height 36
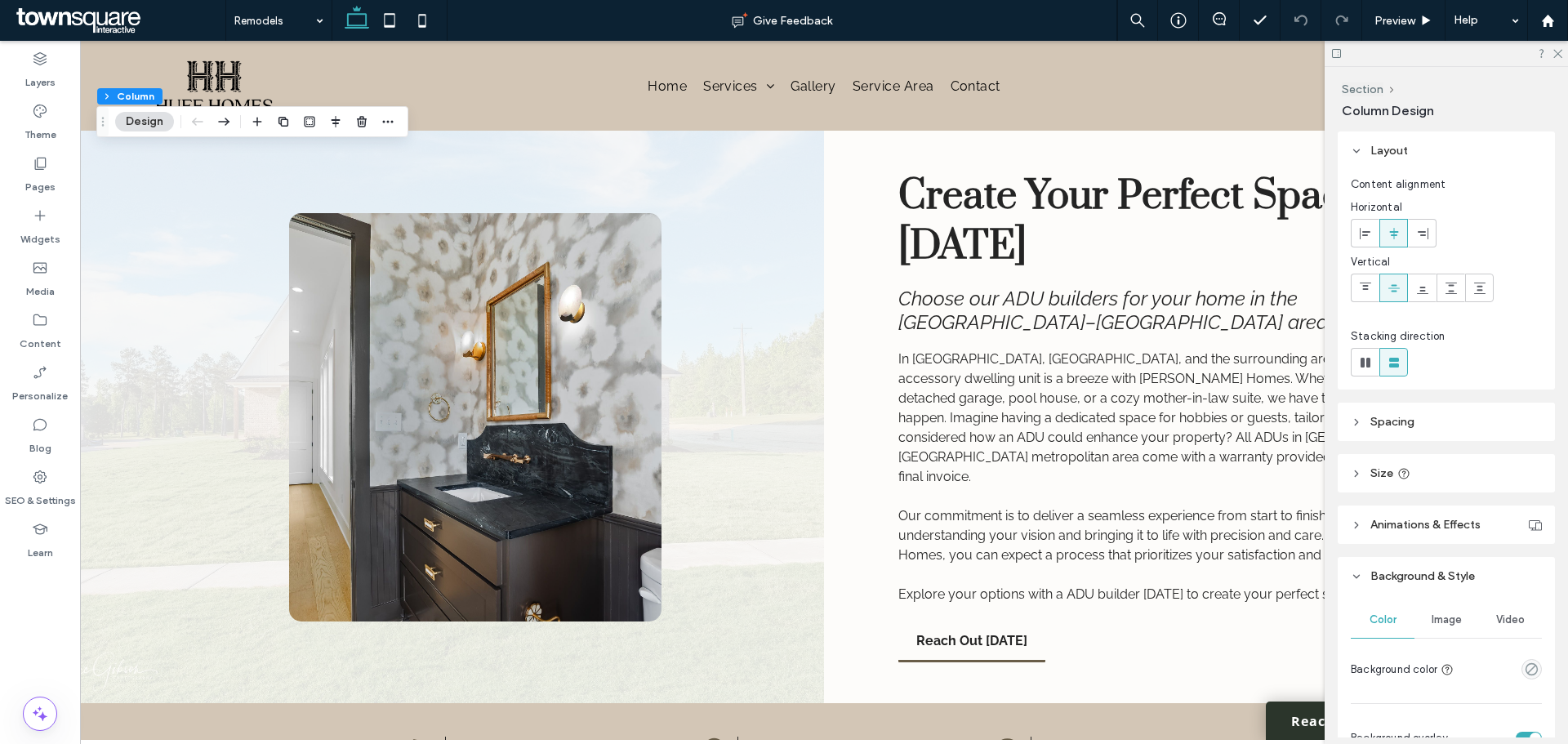
click at [1253, 567] on span "Image" at bounding box center [1446, 620] width 30 height 13
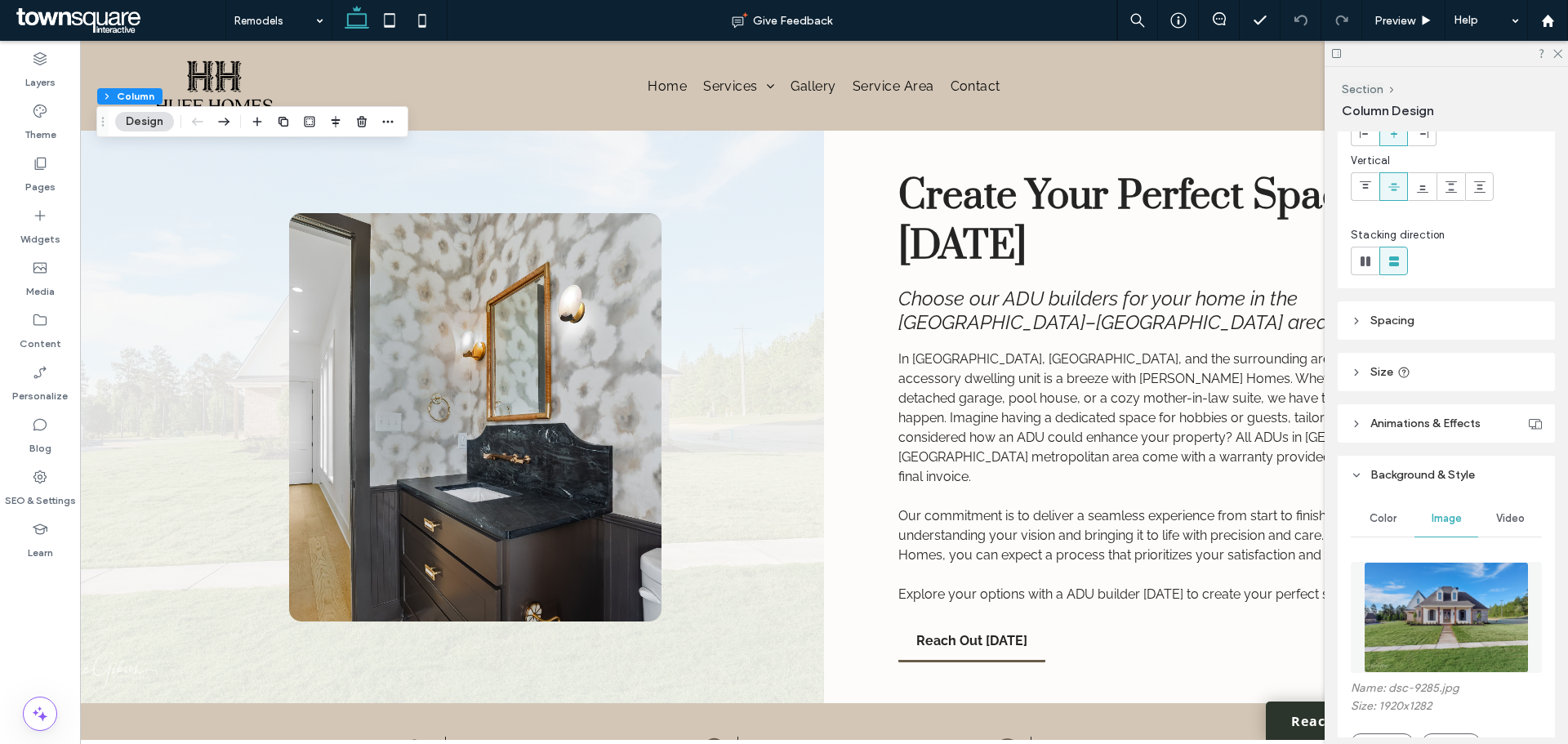
scroll to position [409, 0]
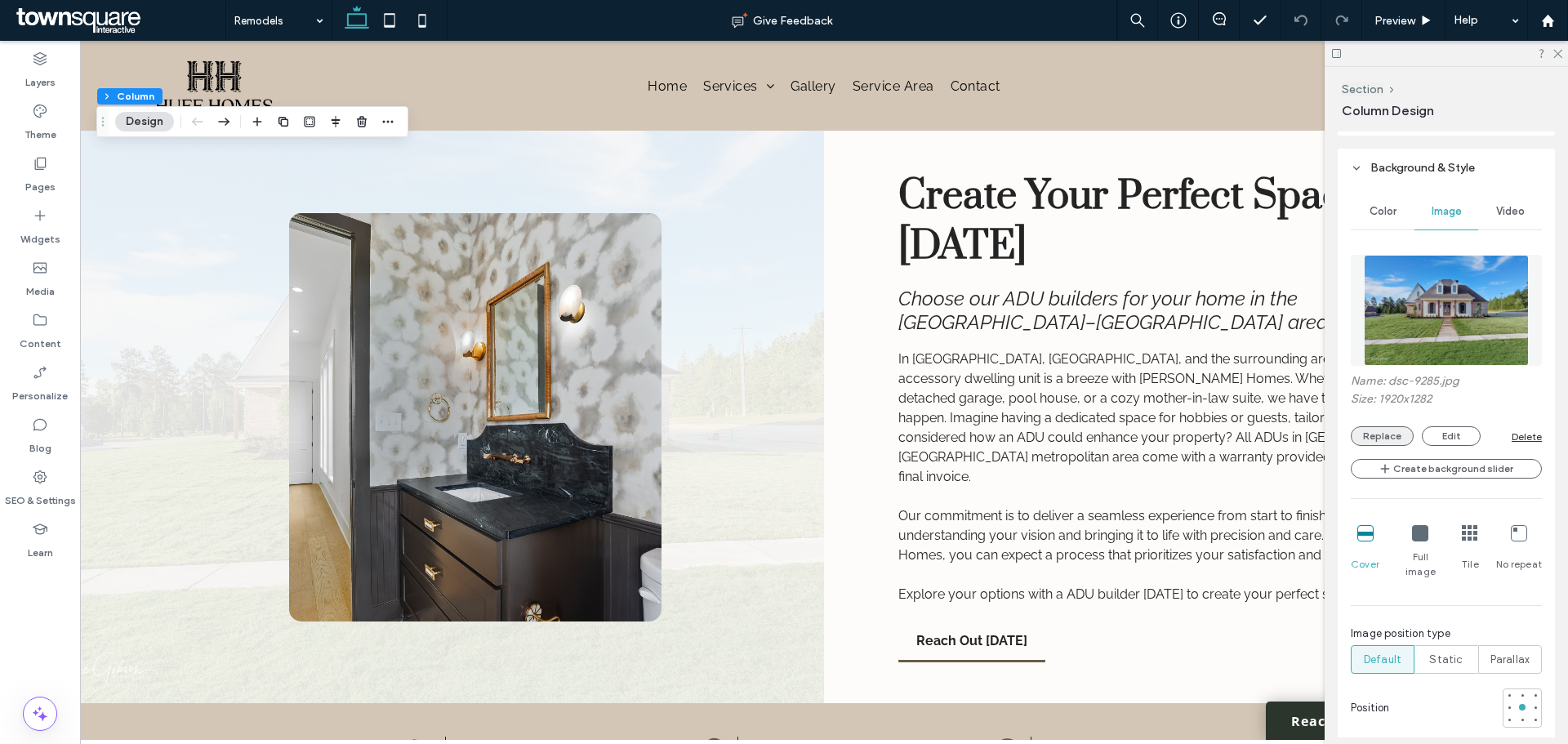
click at [1253, 436] on button "Replace" at bounding box center [1382, 435] width 62 height 19
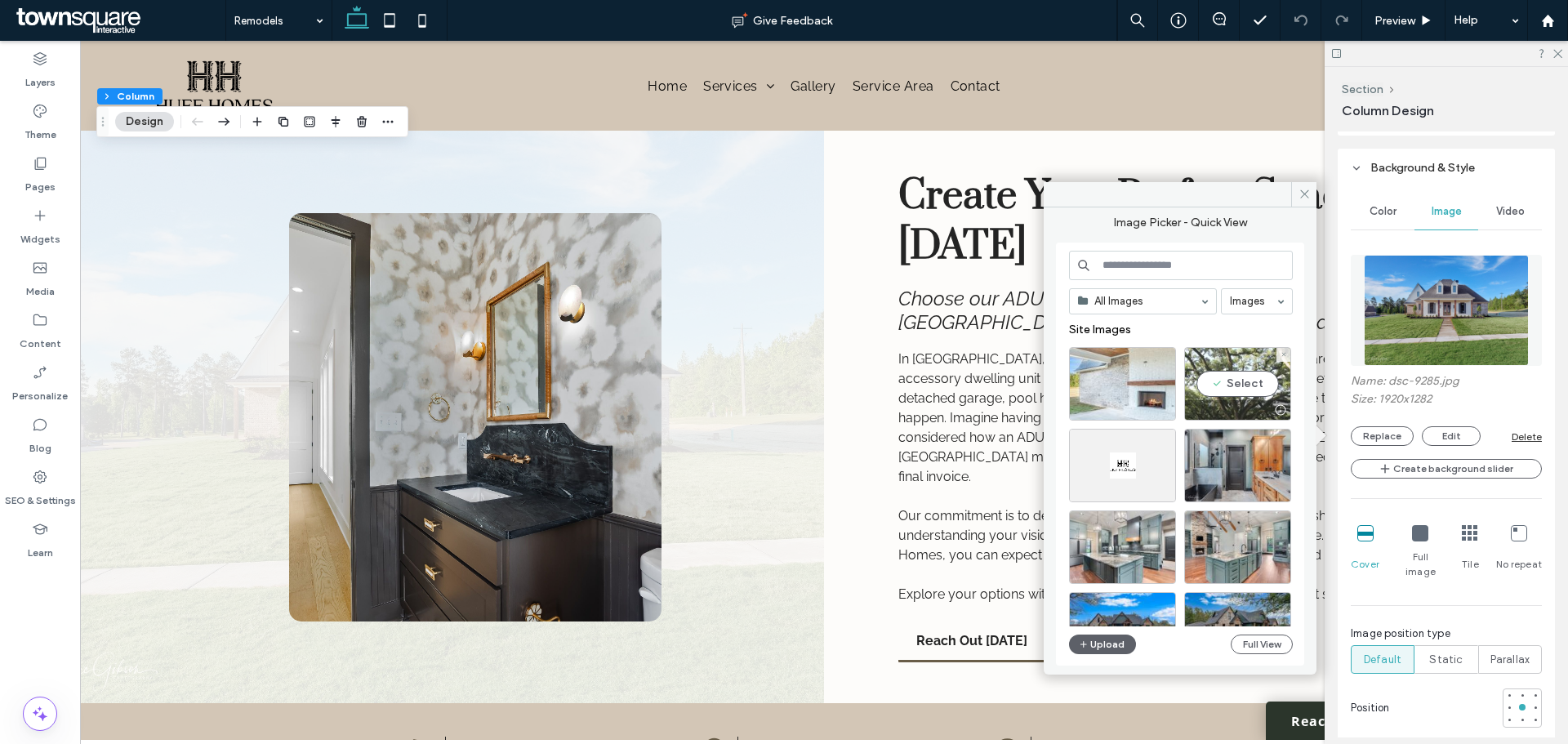
click at [1249, 387] on div "Select" at bounding box center [1238, 384] width 107 height 73
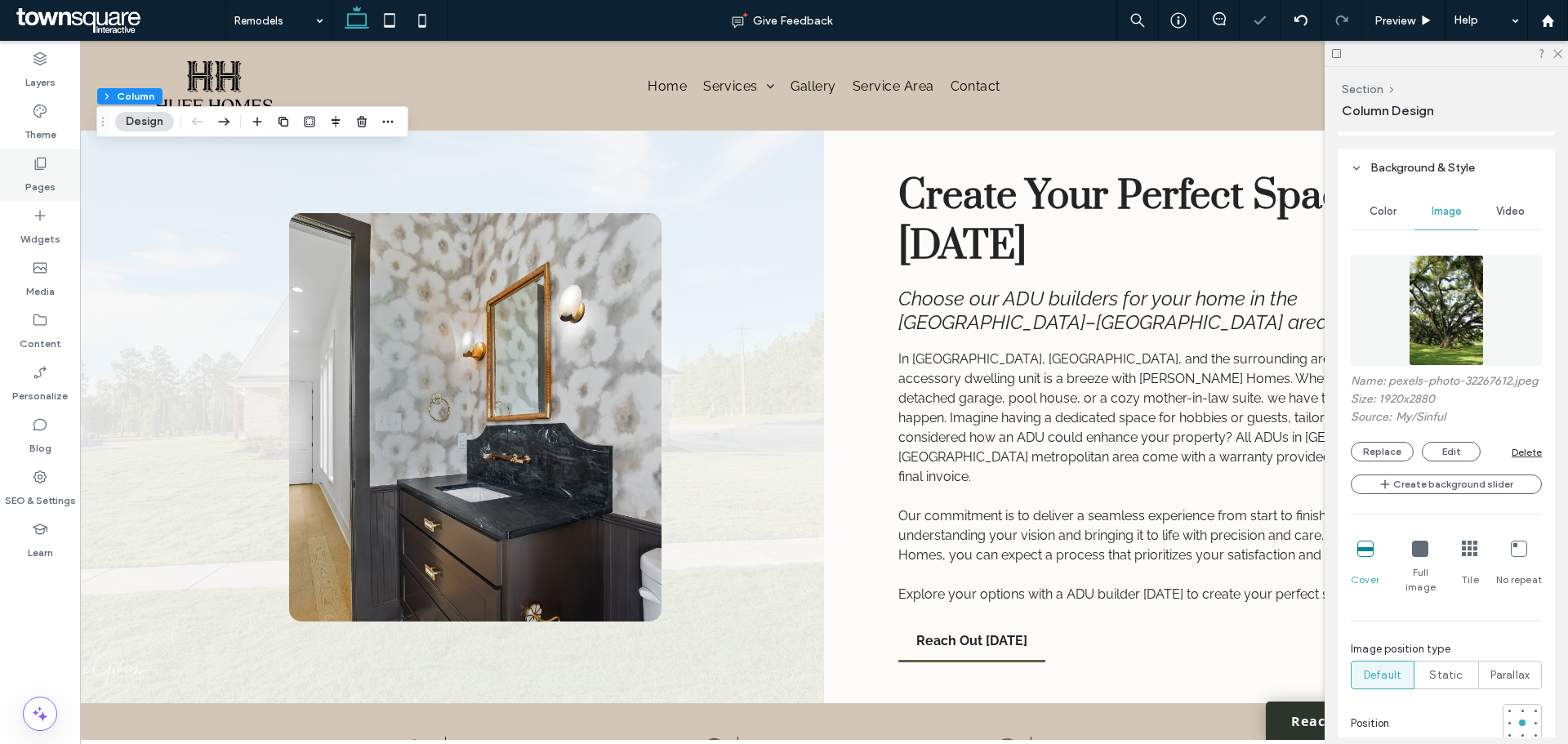
click at [40, 181] on label "Pages" at bounding box center [40, 183] width 30 height 23
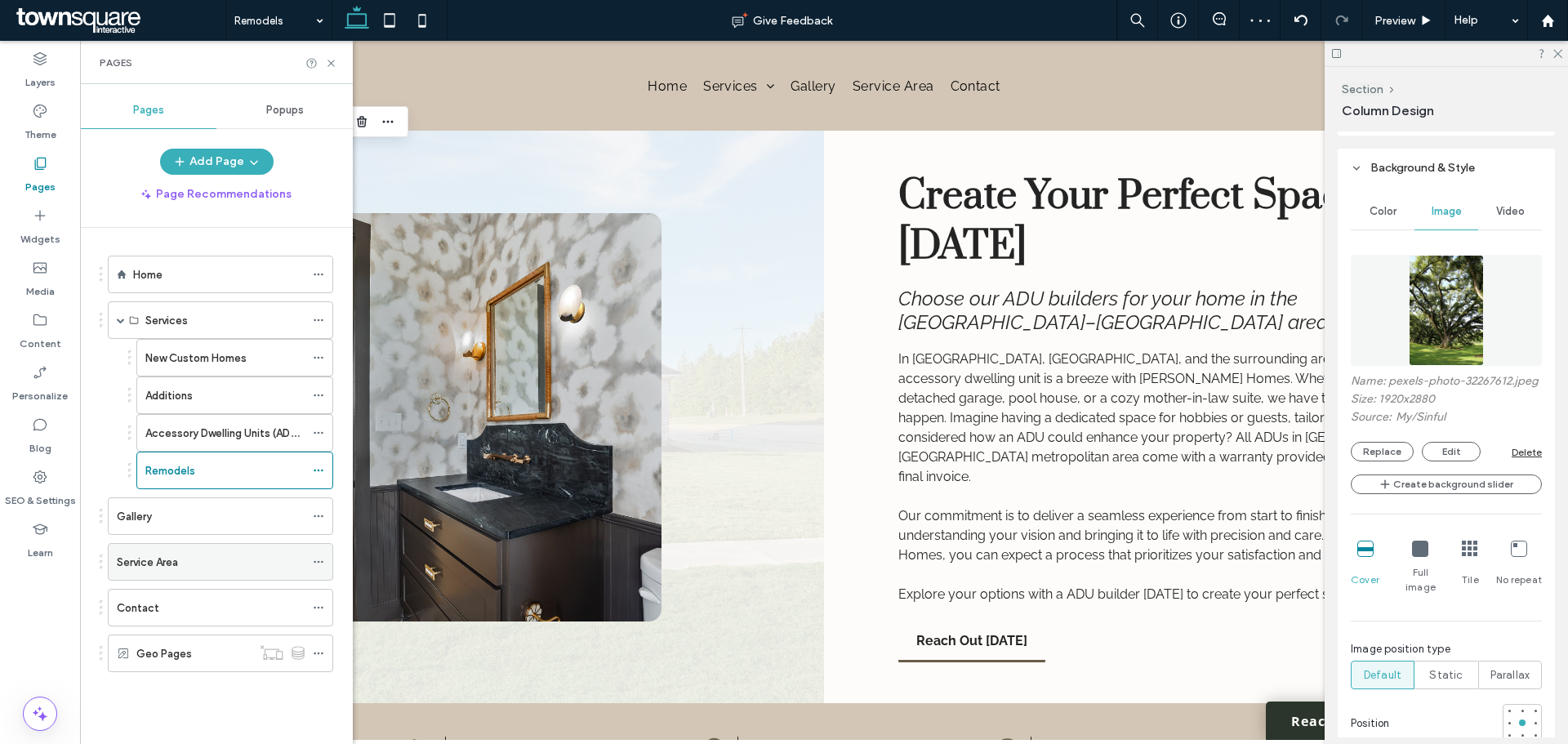
click at [130, 566] on label "Service Area" at bounding box center [147, 562] width 62 height 28
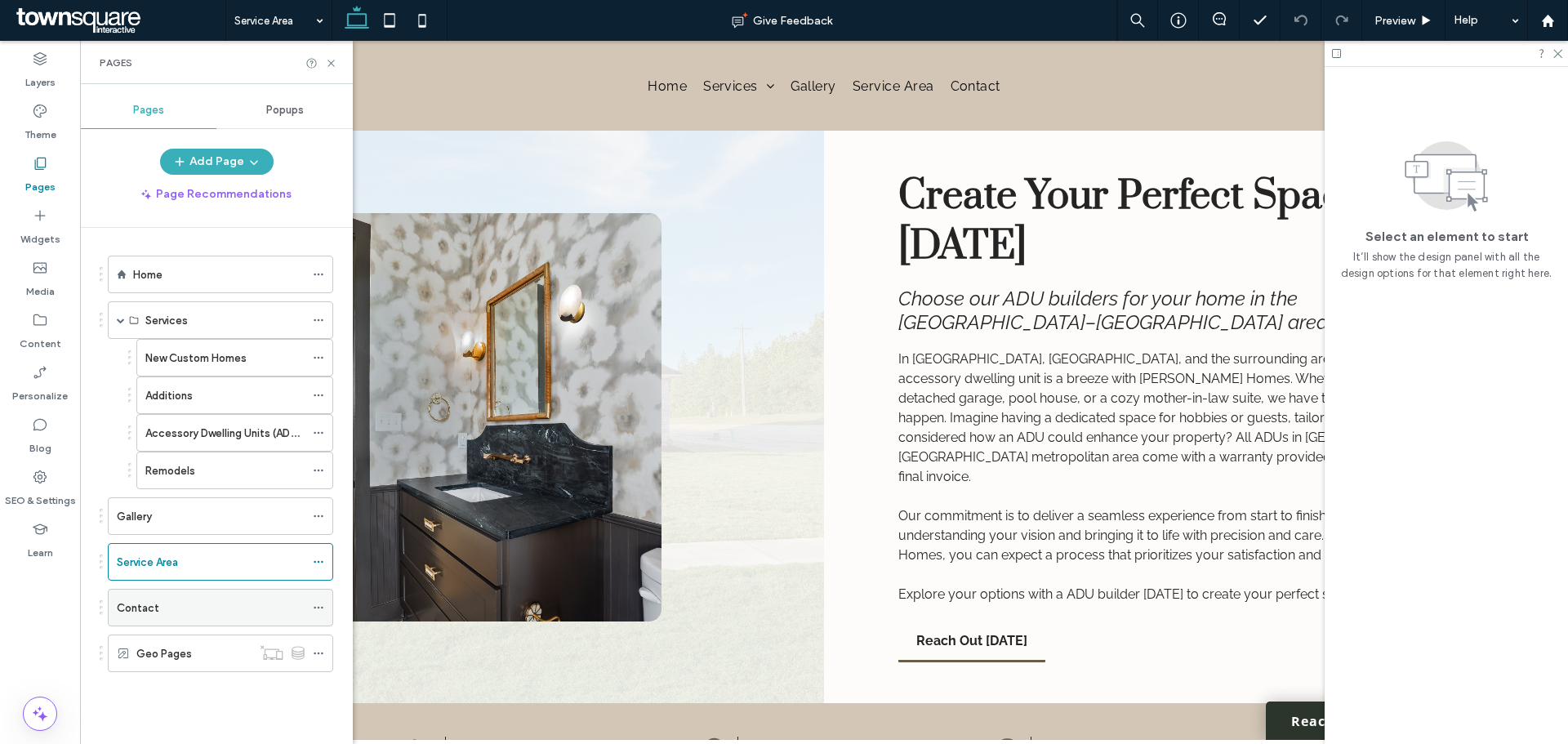
click at [122, 567] on label "Contact" at bounding box center [138, 608] width 42 height 28
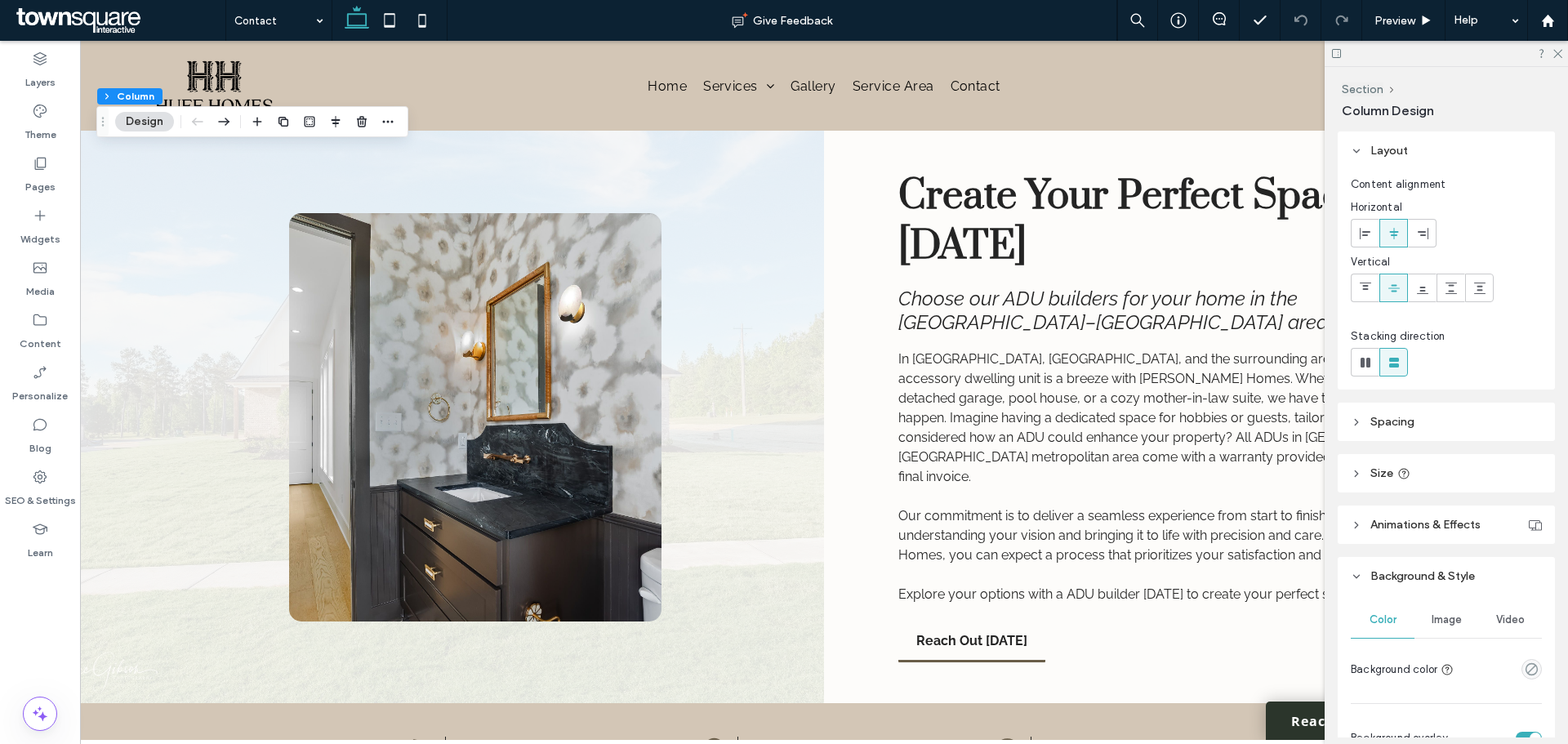
click at [1253, 567] on span "Image" at bounding box center [1446, 620] width 30 height 13
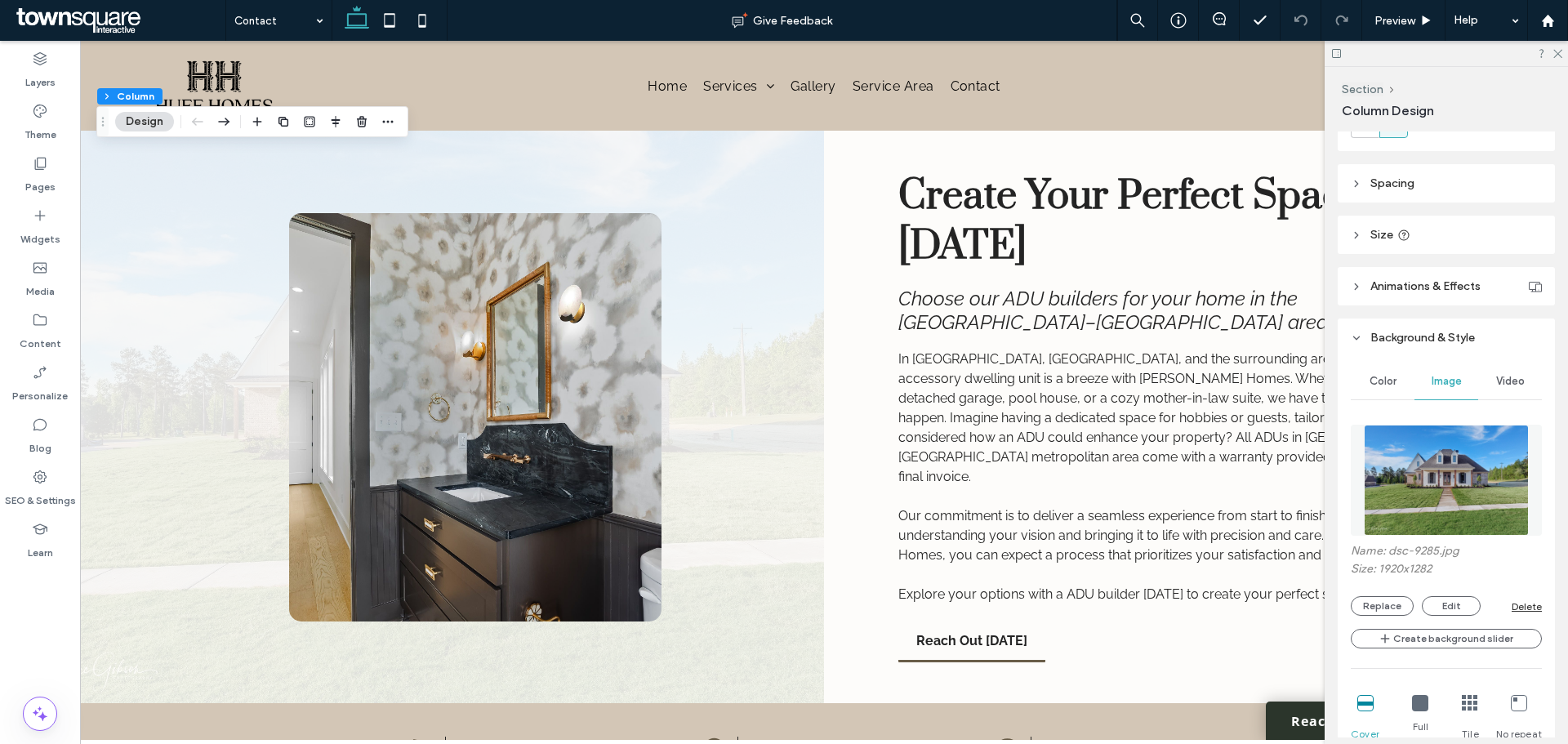
scroll to position [245, 0]
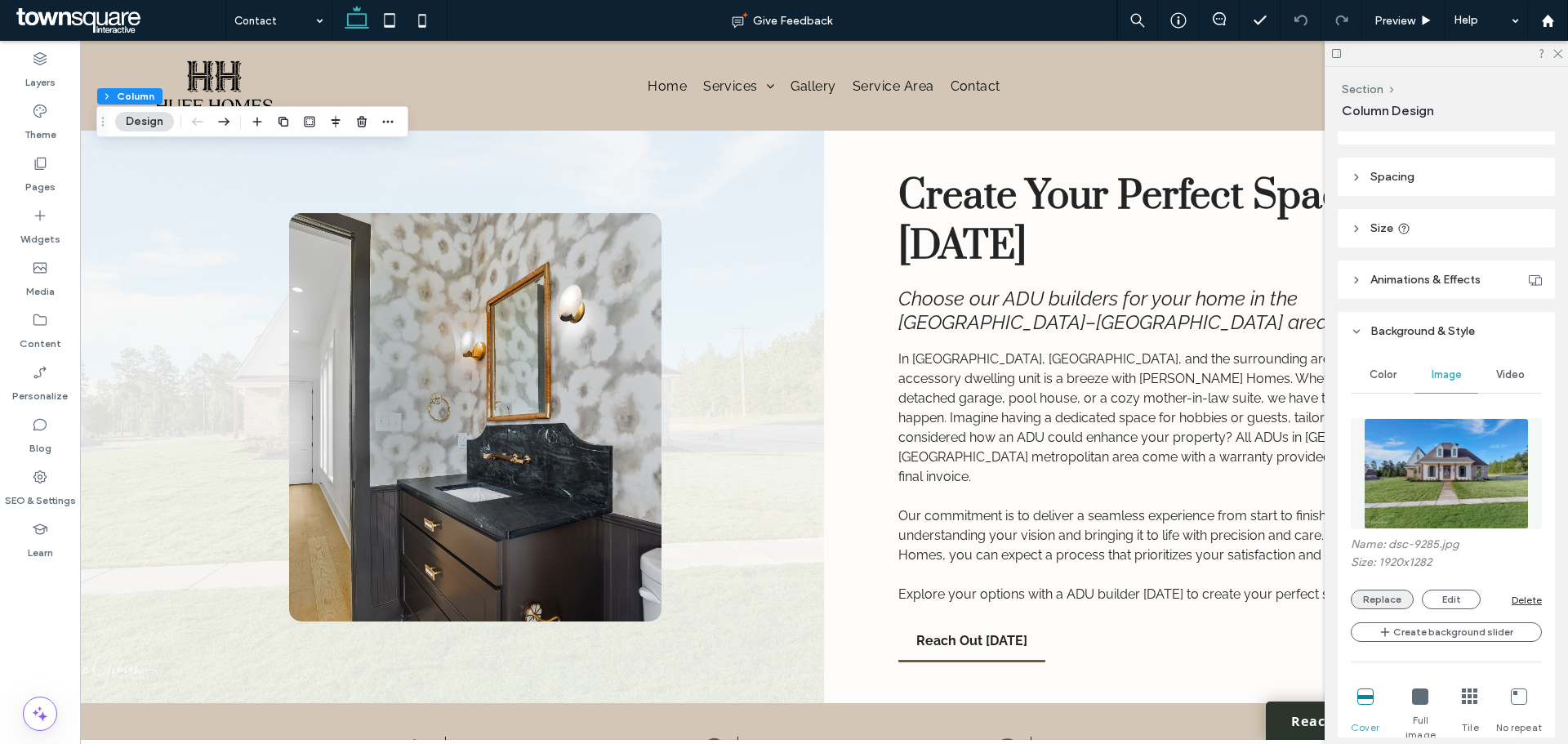
click at [1253, 567] on button "Replace" at bounding box center [1382, 599] width 62 height 19
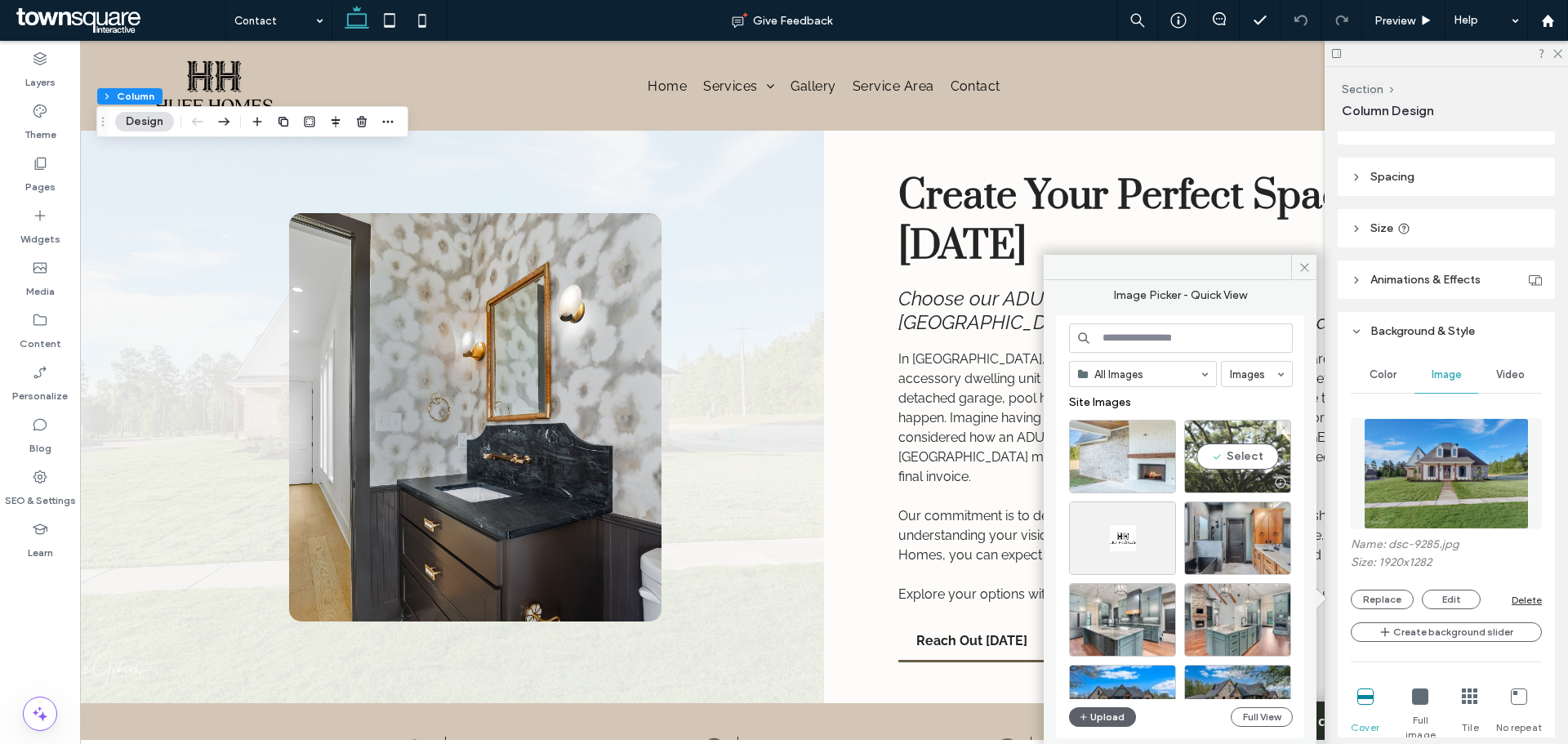
click at [1253, 477] on div at bounding box center [1280, 483] width 20 height 13
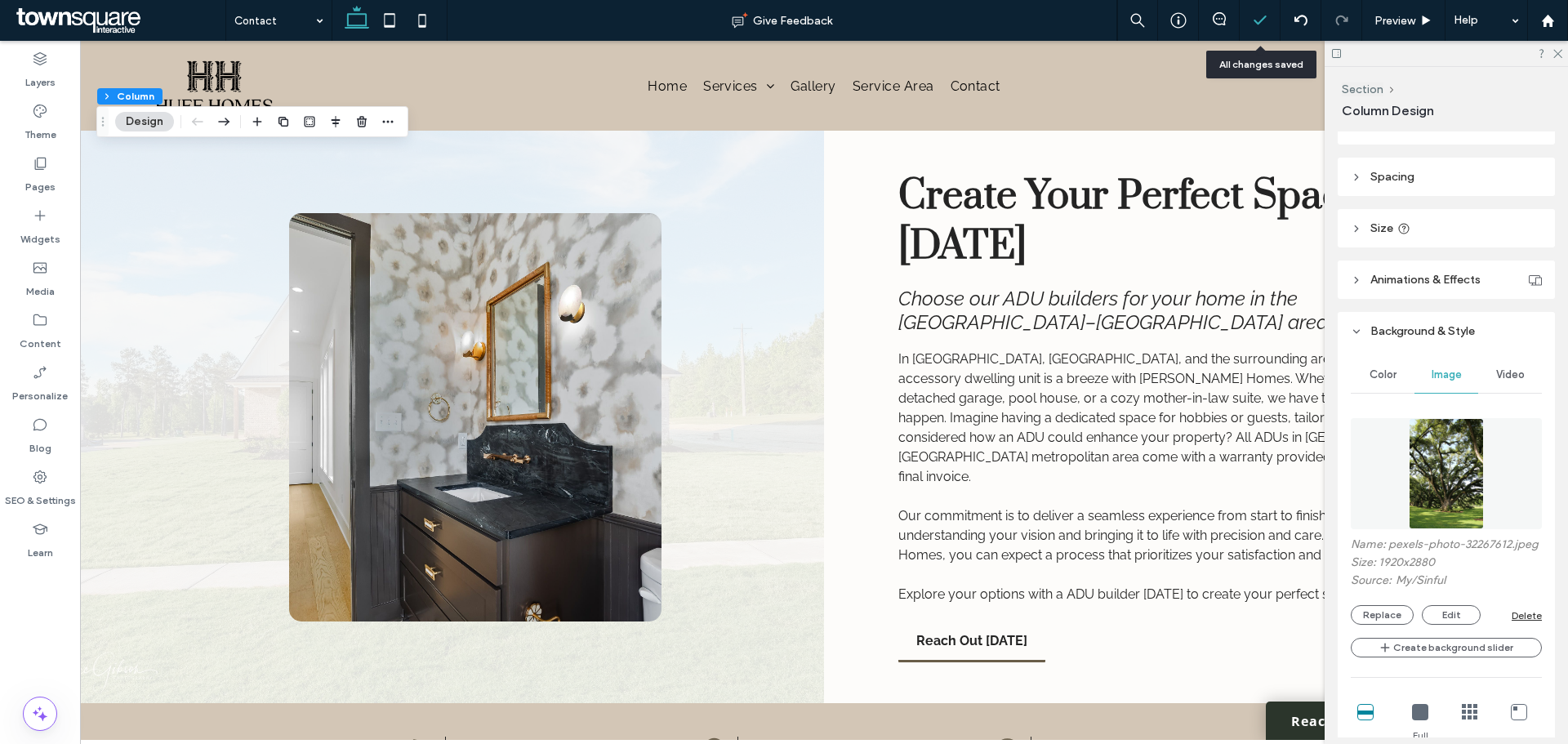
click at [1253, 21] on polyline at bounding box center [1260, 20] width 11 height 7
